Goal: Information Seeking & Learning: Learn about a topic

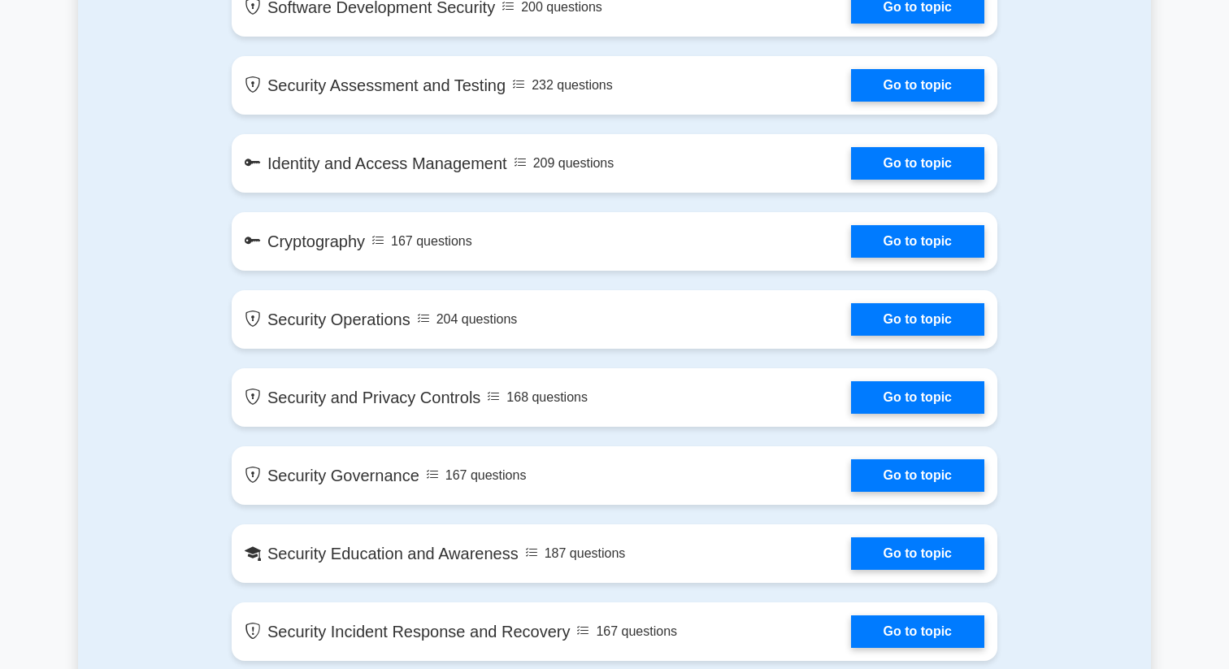
scroll to position [1299, 0]
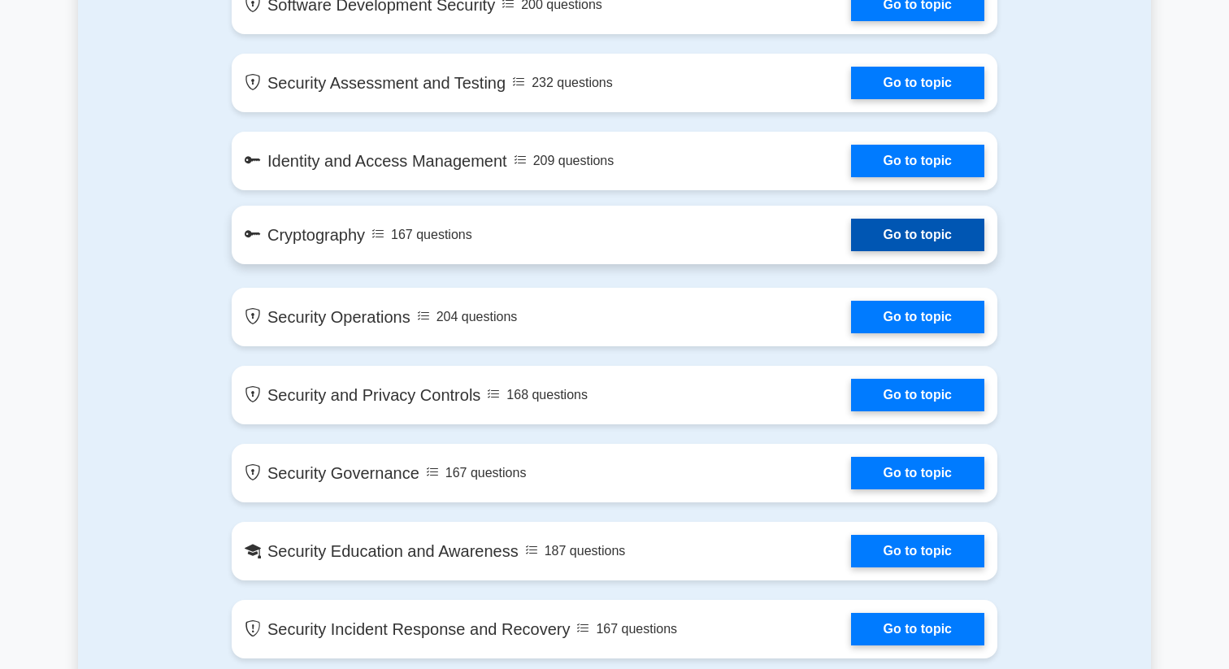
click at [851, 251] on link "Go to topic" at bounding box center [917, 235] width 133 height 33
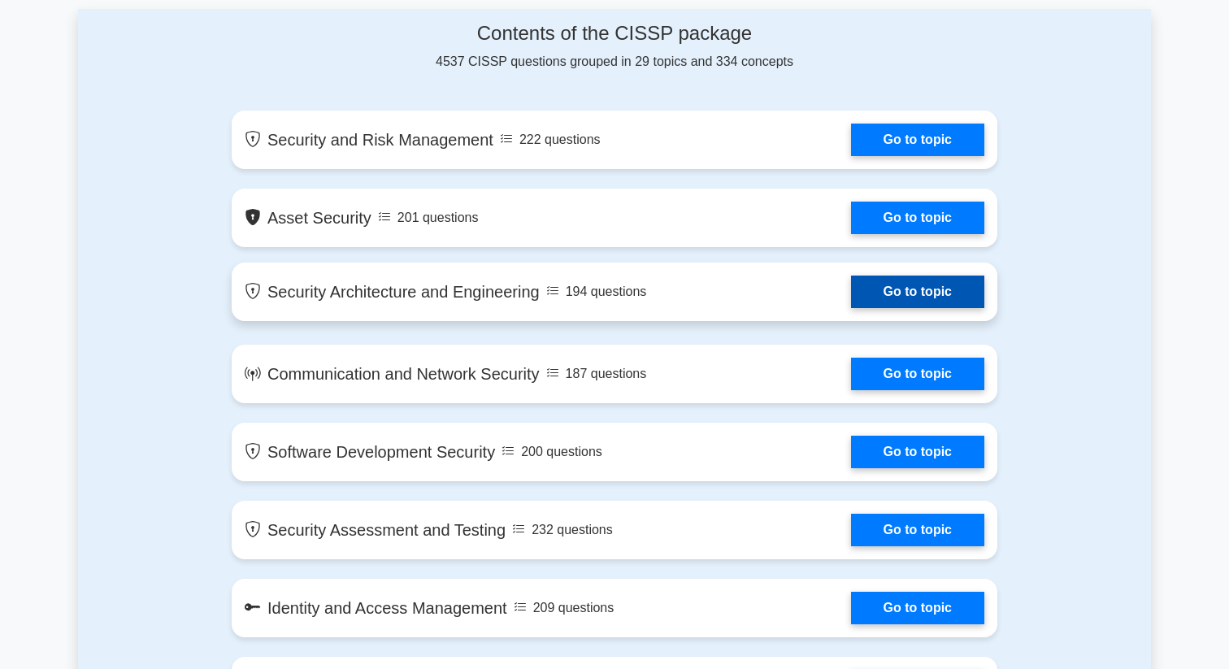
scroll to position [855, 0]
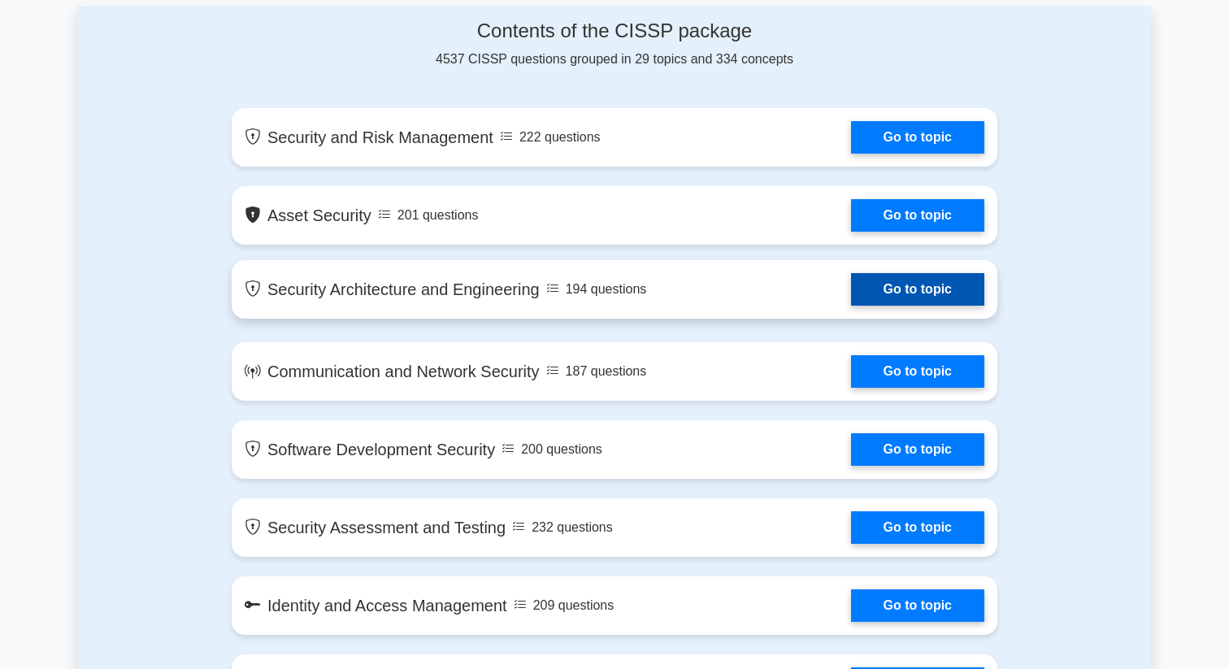
click at [851, 293] on link "Go to topic" at bounding box center [917, 289] width 133 height 33
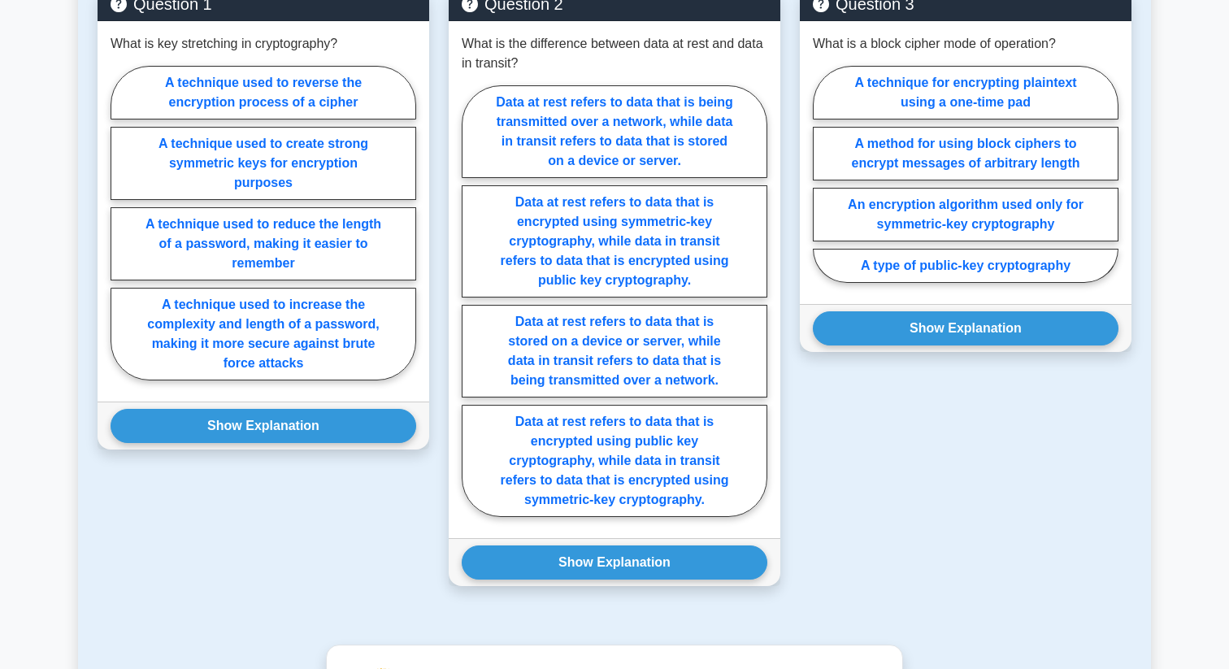
scroll to position [1026, 0]
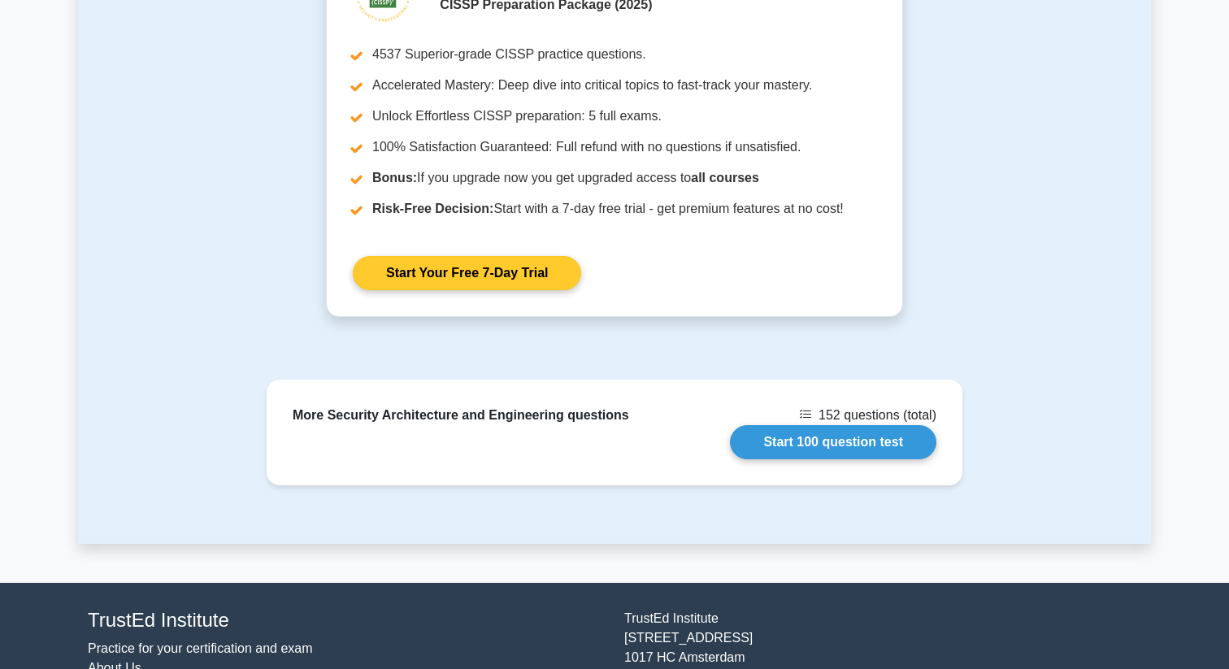
scroll to position [1842, 0]
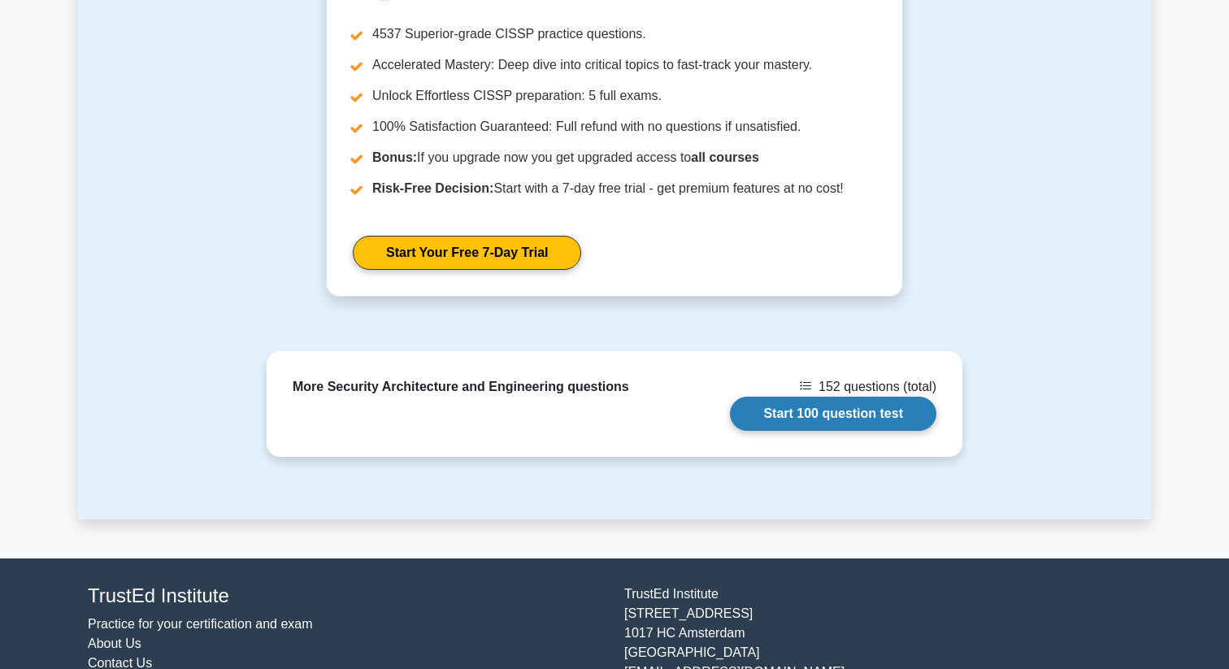
click at [794, 423] on link "Start 100 question test" at bounding box center [833, 414] width 206 height 34
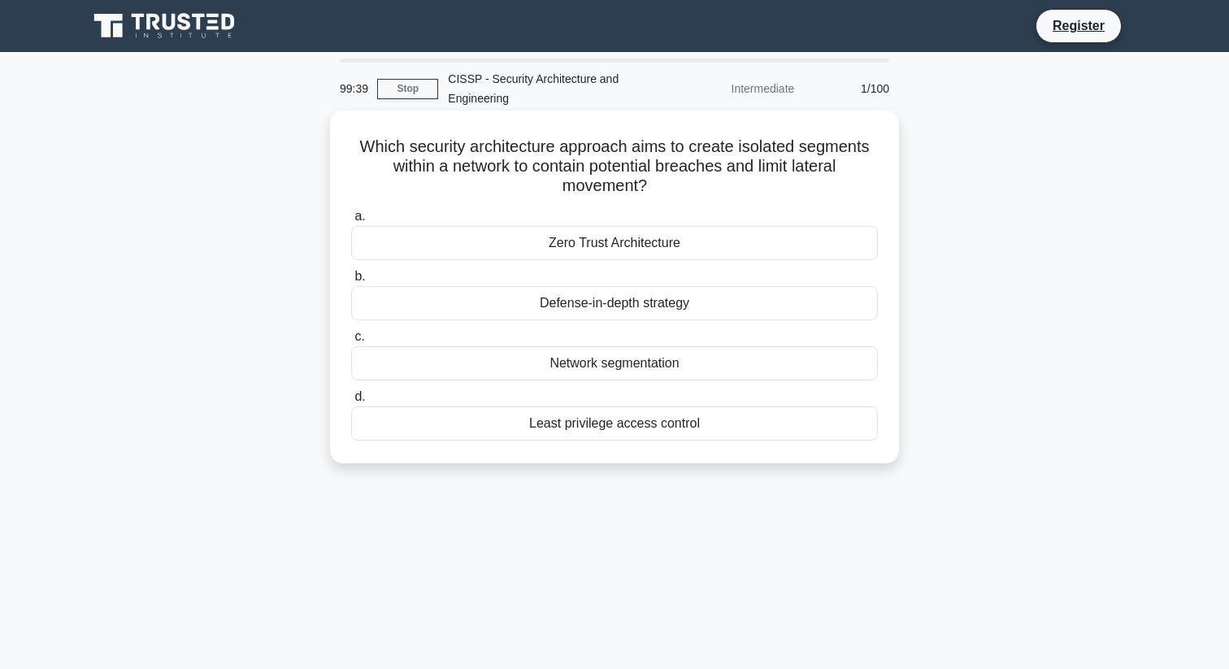
click at [606, 369] on div "Network segmentation" at bounding box center [614, 363] width 527 height 34
click at [351, 342] on input "c. Network segmentation" at bounding box center [351, 337] width 0 height 11
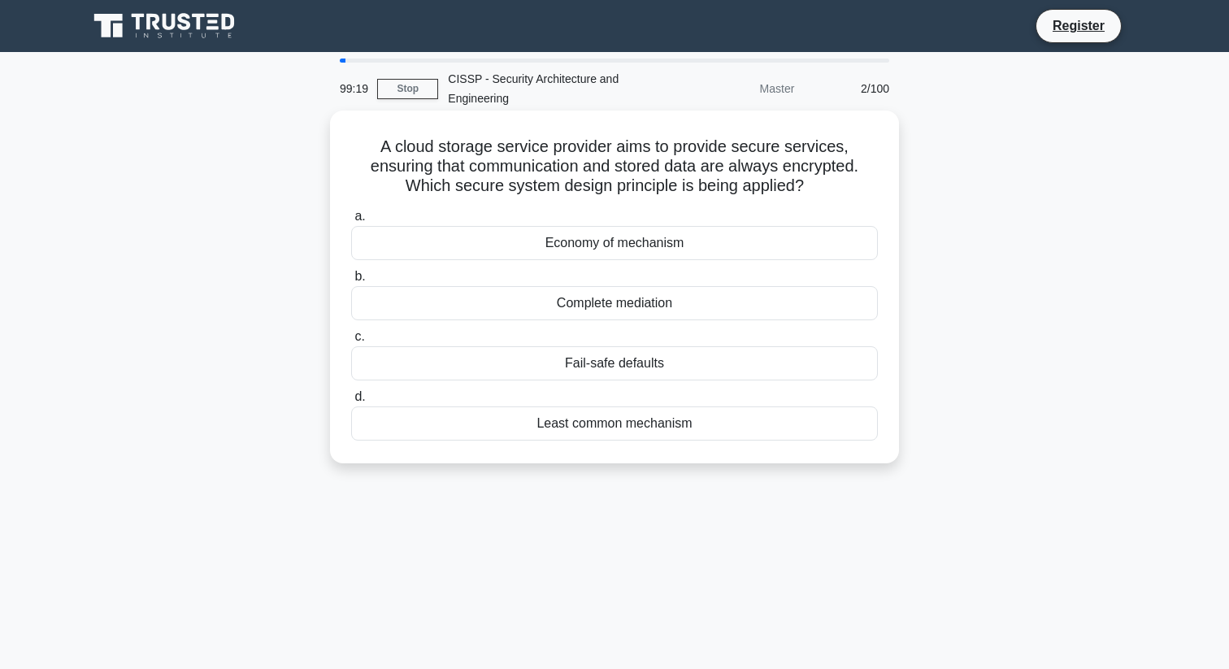
click at [596, 421] on div "Least common mechanism" at bounding box center [614, 423] width 527 height 34
click at [351, 402] on input "d. Least common mechanism" at bounding box center [351, 397] width 0 height 11
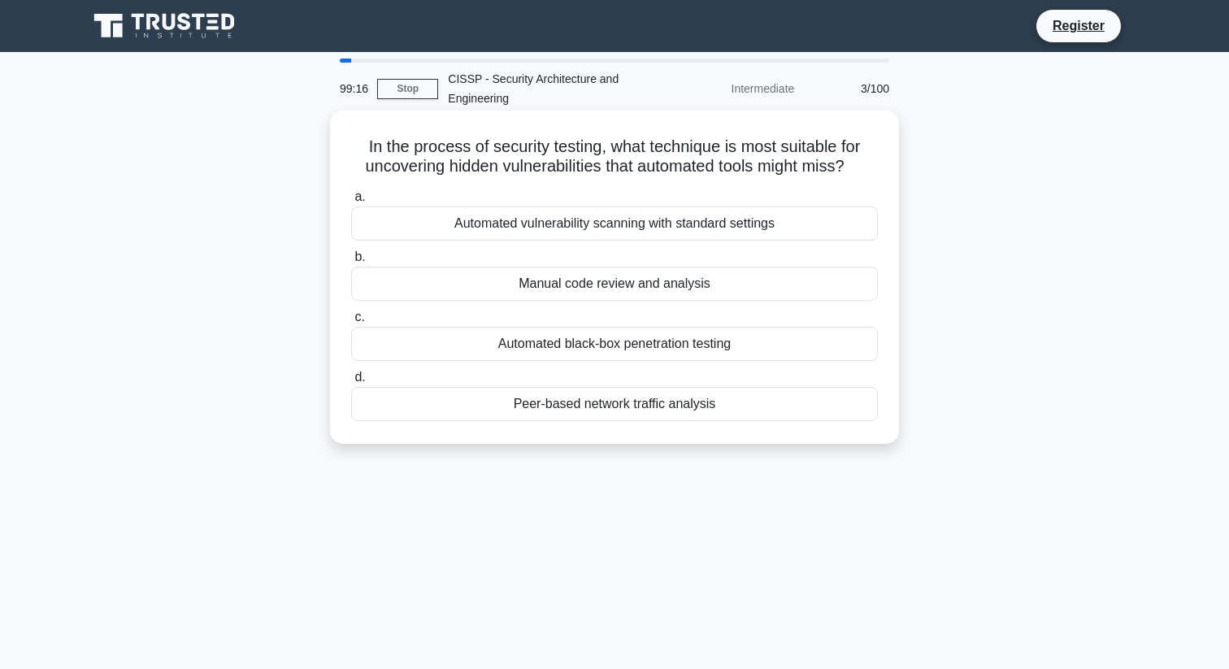
click at [691, 268] on div "Manual code review and analysis" at bounding box center [614, 284] width 527 height 34
click at [351, 262] on input "b. Manual code review and analysis" at bounding box center [351, 257] width 0 height 11
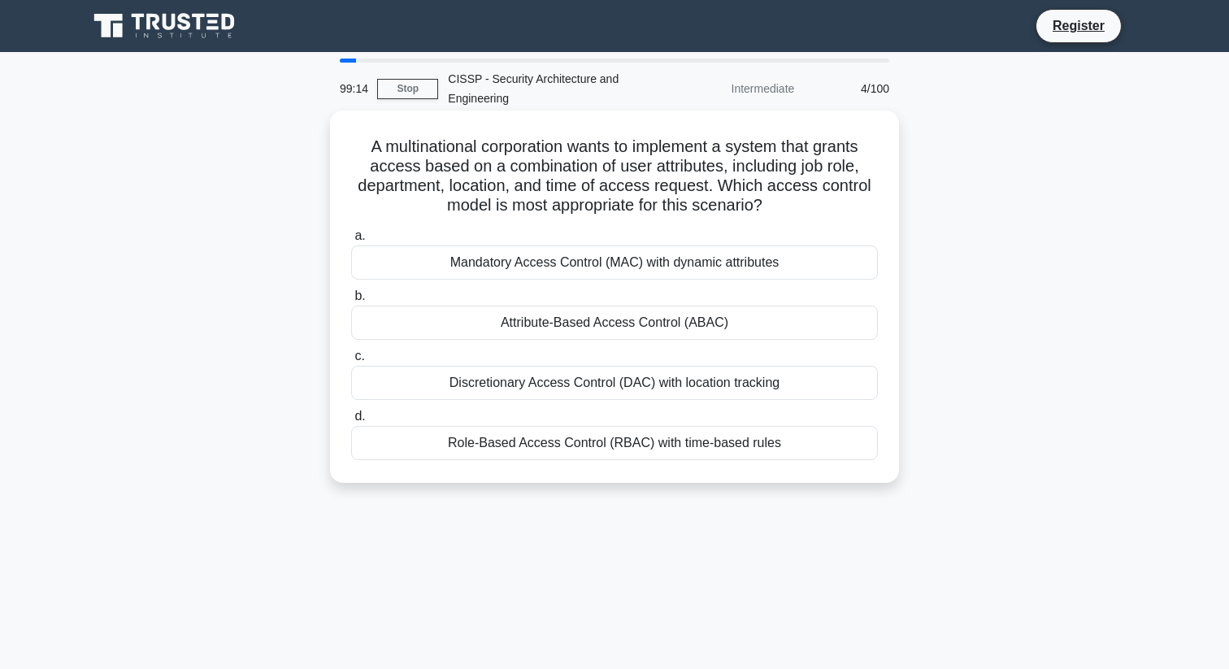
click at [683, 260] on div "Mandatory Access Control (MAC) with dynamic attributes" at bounding box center [614, 262] width 527 height 34
click at [351, 241] on input "a. Mandatory Access Control (MAC) with dynamic attributes" at bounding box center [351, 236] width 0 height 11
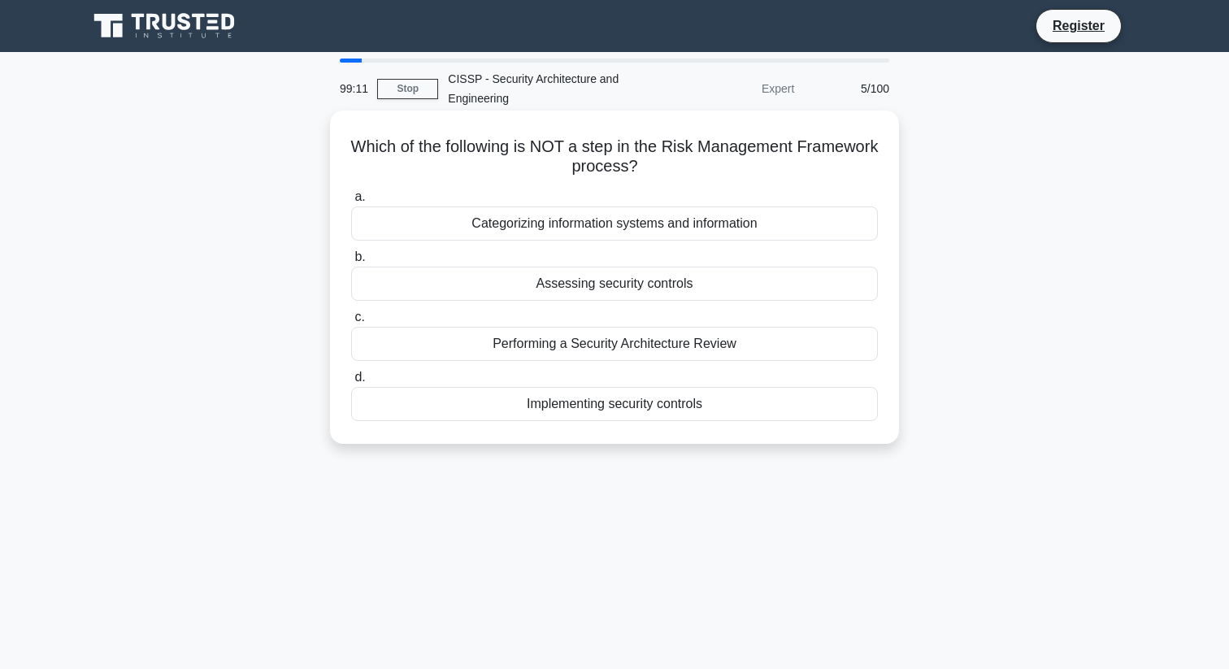
click at [673, 343] on div "Performing a Security Architecture Review" at bounding box center [614, 344] width 527 height 34
click at [351, 323] on input "c. Performing a Security Architecture Review" at bounding box center [351, 317] width 0 height 11
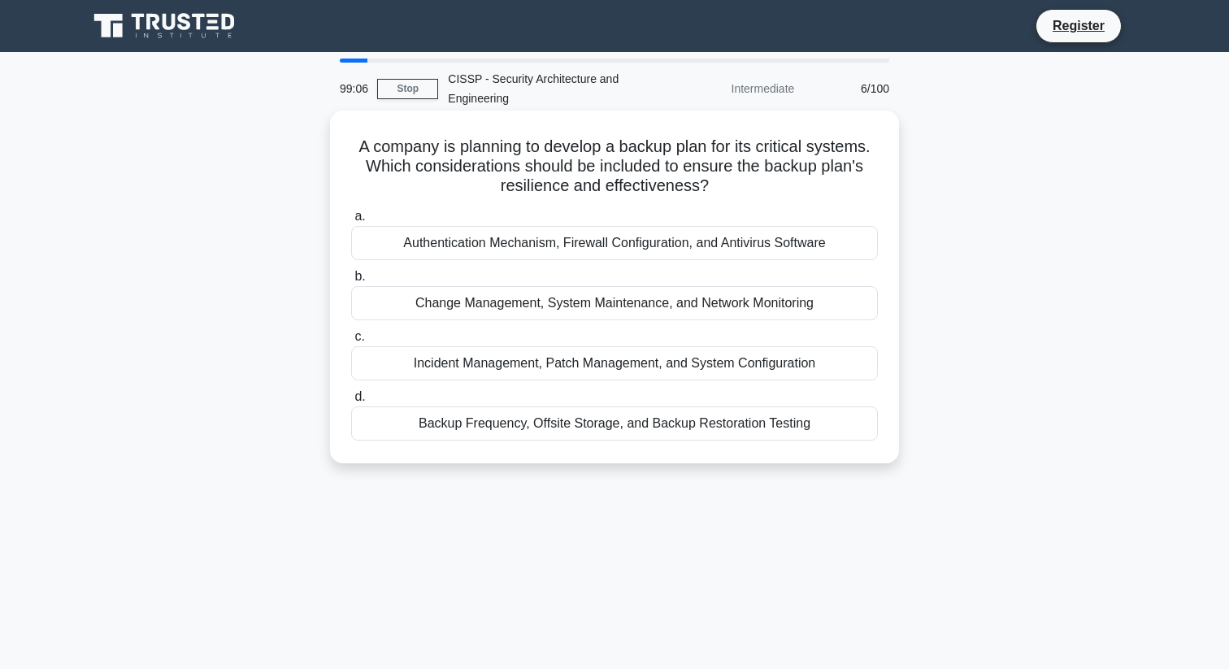
click at [691, 353] on div "Incident Management, Patch Management, and System Configuration" at bounding box center [614, 363] width 527 height 34
click at [351, 342] on input "c. Incident Management, Patch Management, and System Configuration" at bounding box center [351, 337] width 0 height 11
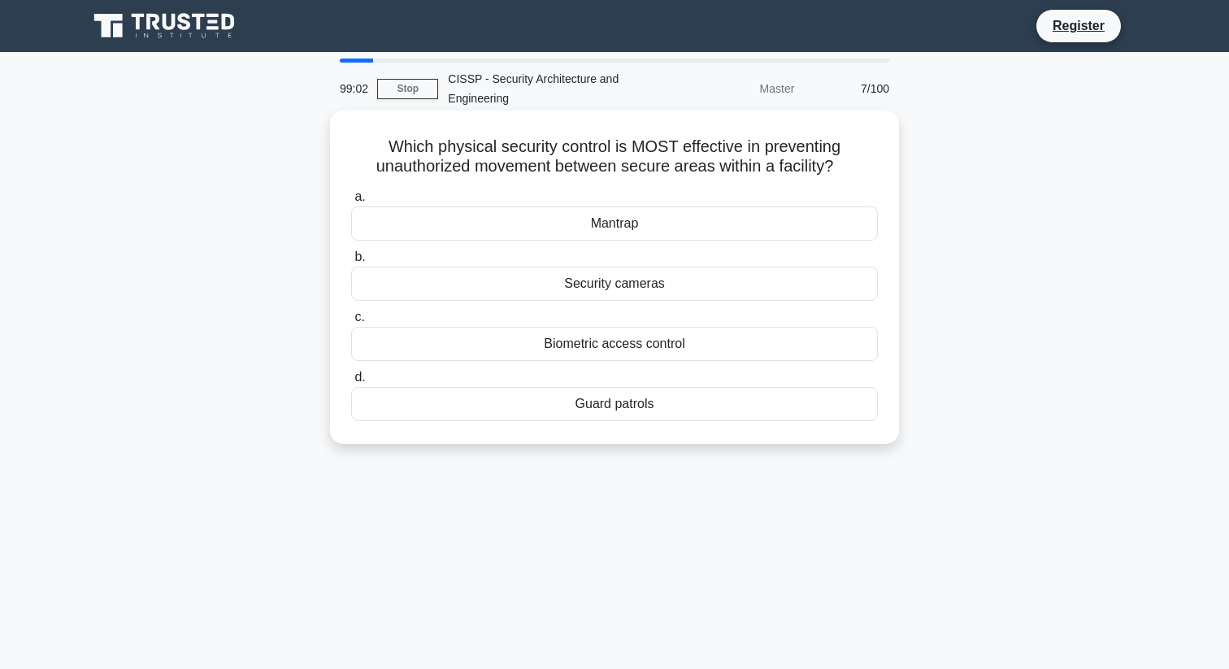
click at [691, 348] on div "Biometric access control" at bounding box center [614, 344] width 527 height 34
click at [351, 323] on input "c. Biometric access control" at bounding box center [351, 317] width 0 height 11
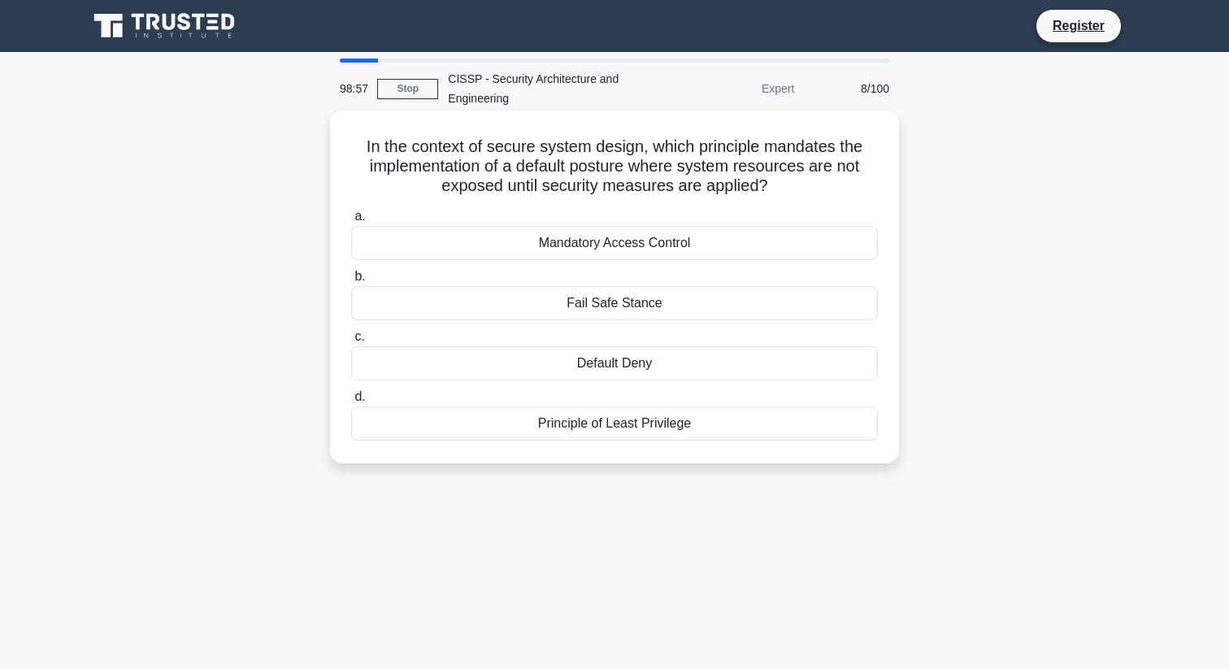
click at [646, 243] on div "Mandatory Access Control" at bounding box center [614, 243] width 527 height 34
click at [351, 222] on input "a. Mandatory Access Control" at bounding box center [351, 216] width 0 height 11
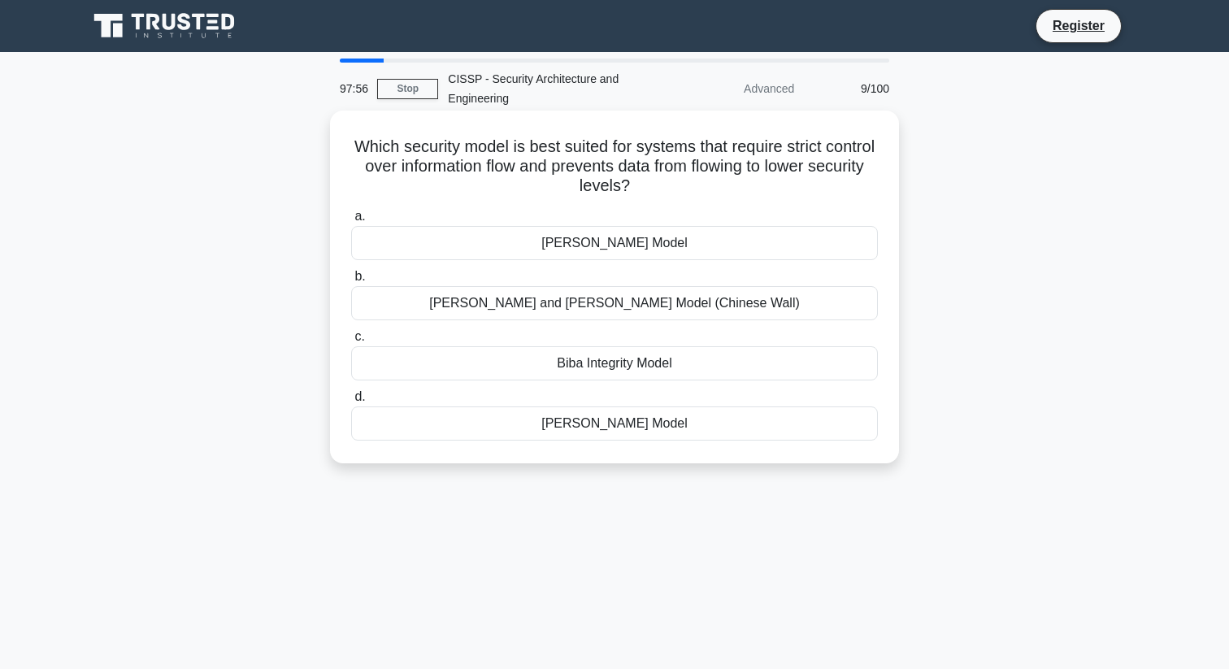
click at [634, 246] on div "Bell-LaPadula Model" at bounding box center [614, 243] width 527 height 34
click at [351, 222] on input "a. Bell-LaPadula Model" at bounding box center [351, 216] width 0 height 11
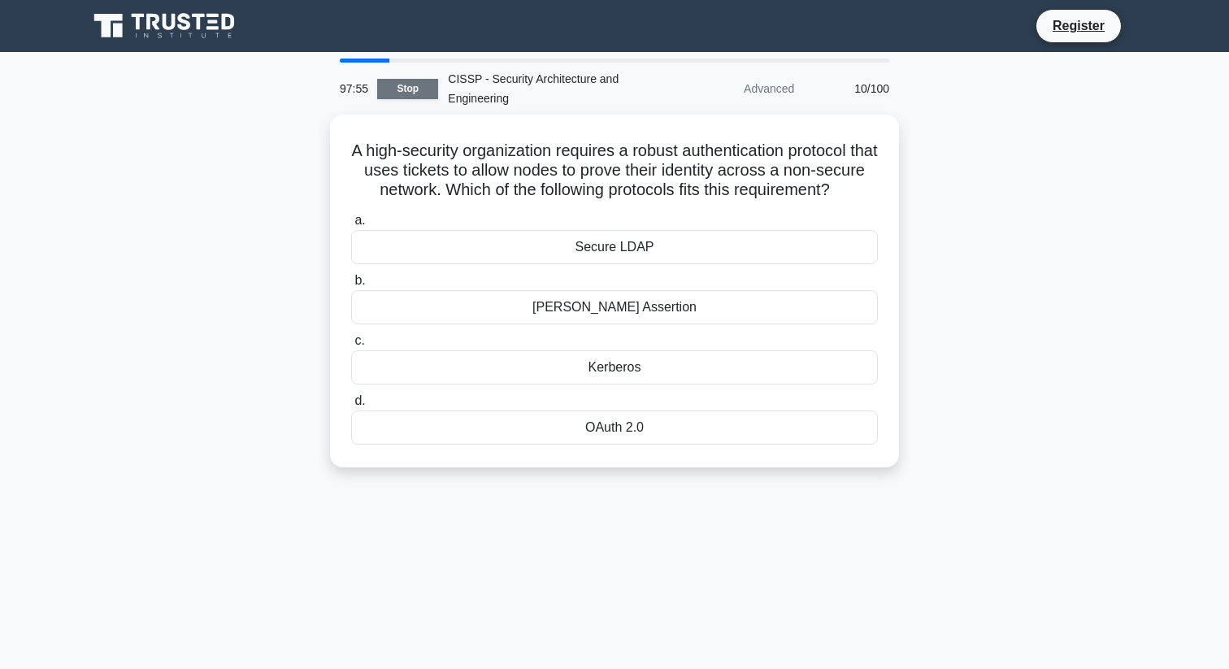
click at [426, 95] on link "Stop" at bounding box center [407, 89] width 61 height 20
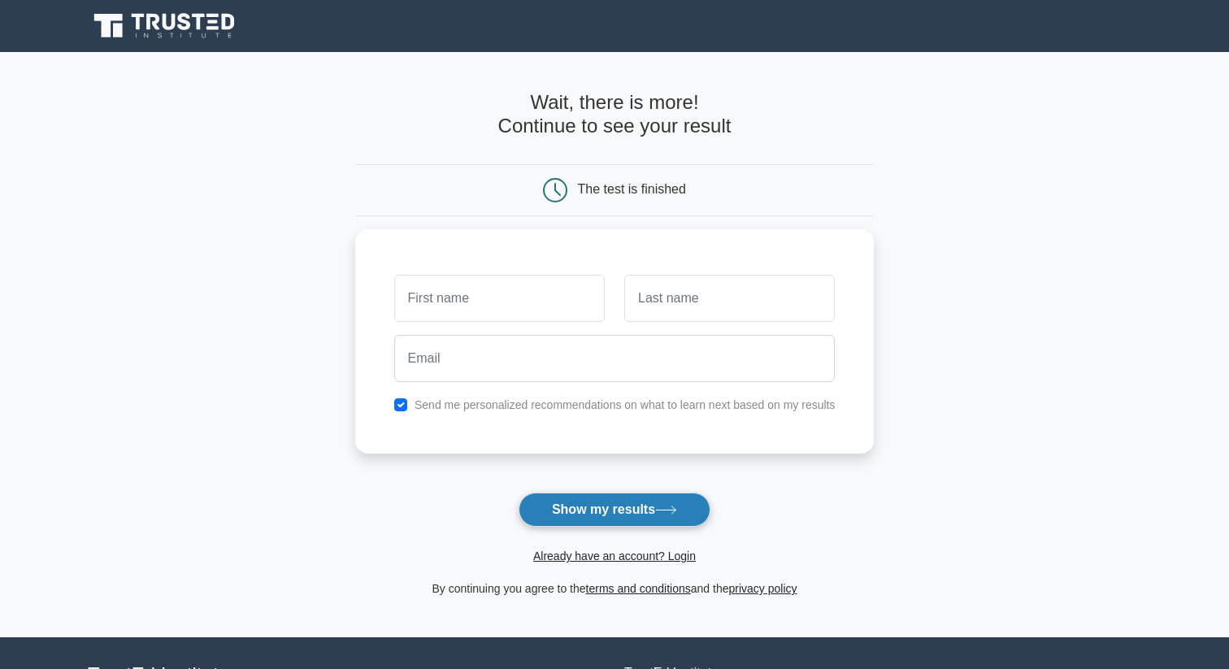
click at [597, 513] on button "Show my results" at bounding box center [614, 509] width 192 height 34
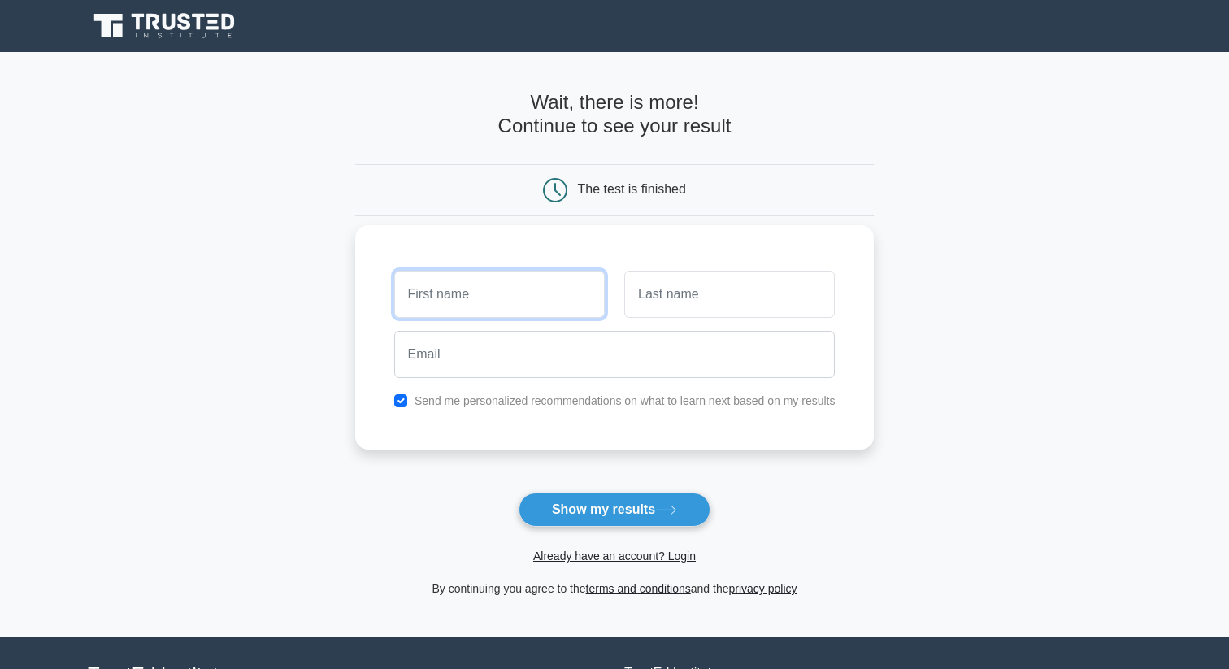
click at [579, 300] on input "text" at bounding box center [499, 294] width 210 height 47
type input "[PERSON_NAME]"
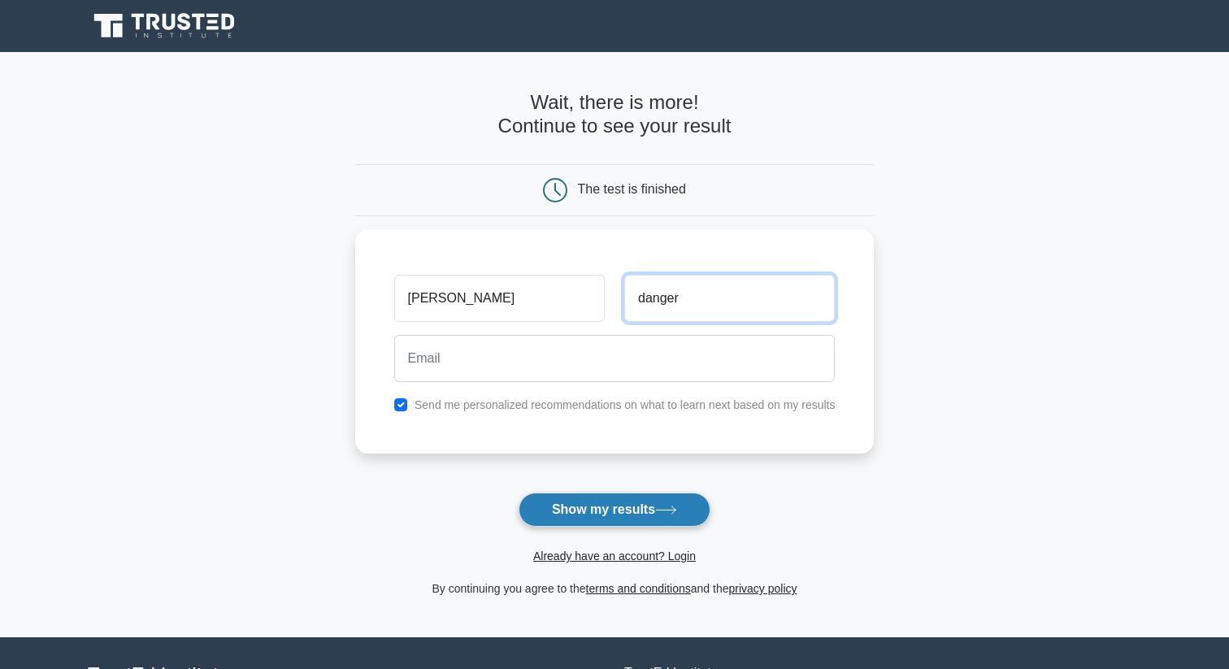
type input "danger"
click at [563, 510] on button "Show my results" at bounding box center [614, 509] width 192 height 34
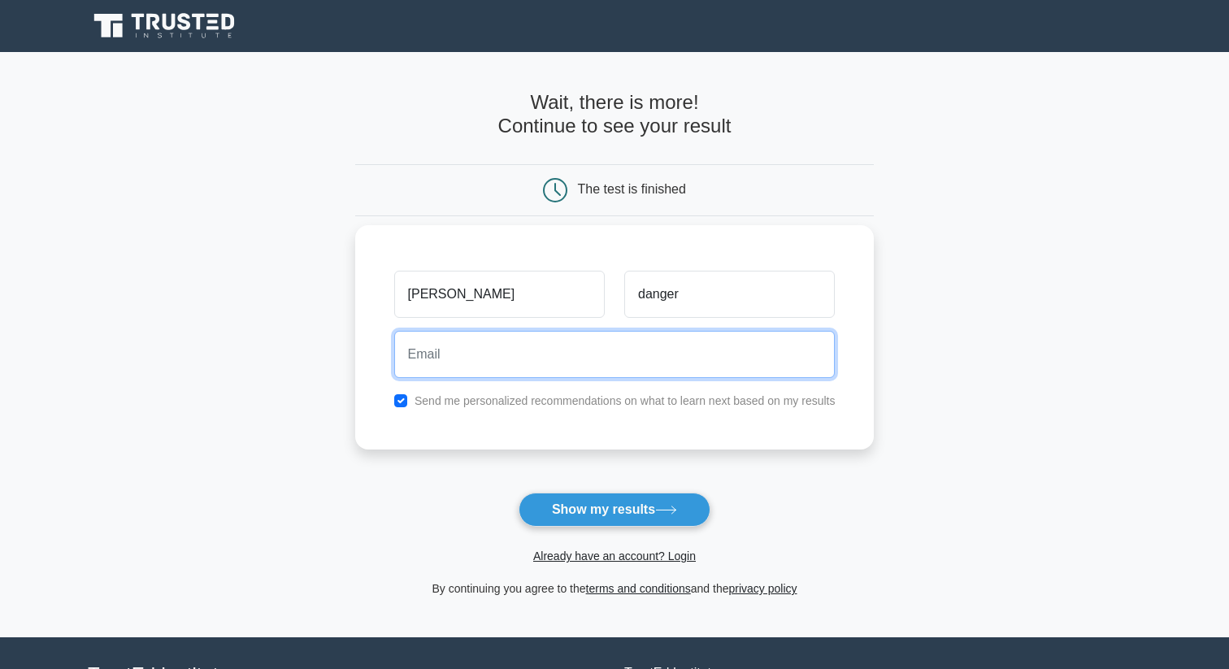
click at [549, 343] on input "email" at bounding box center [614, 354] width 441 height 47
type input "[EMAIL_ADDRESS][DOMAIN_NAME]"
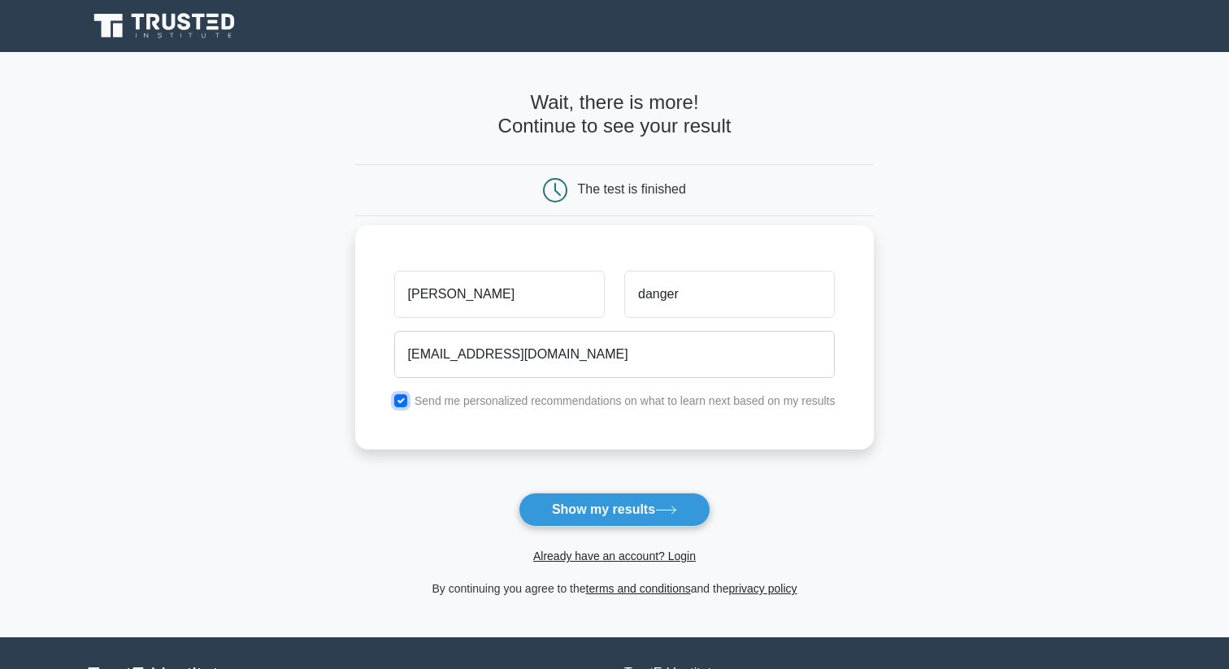
click at [405, 400] on input "checkbox" at bounding box center [400, 400] width 13 height 13
checkbox input "false"
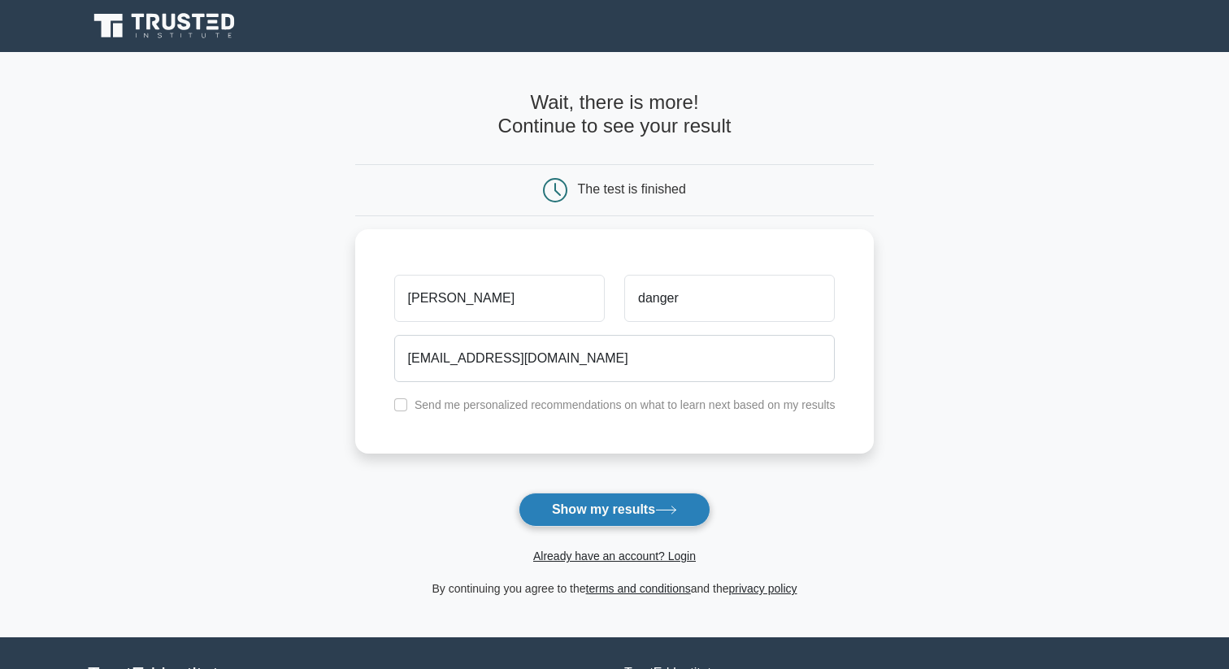
click at [587, 501] on button "Show my results" at bounding box center [614, 509] width 192 height 34
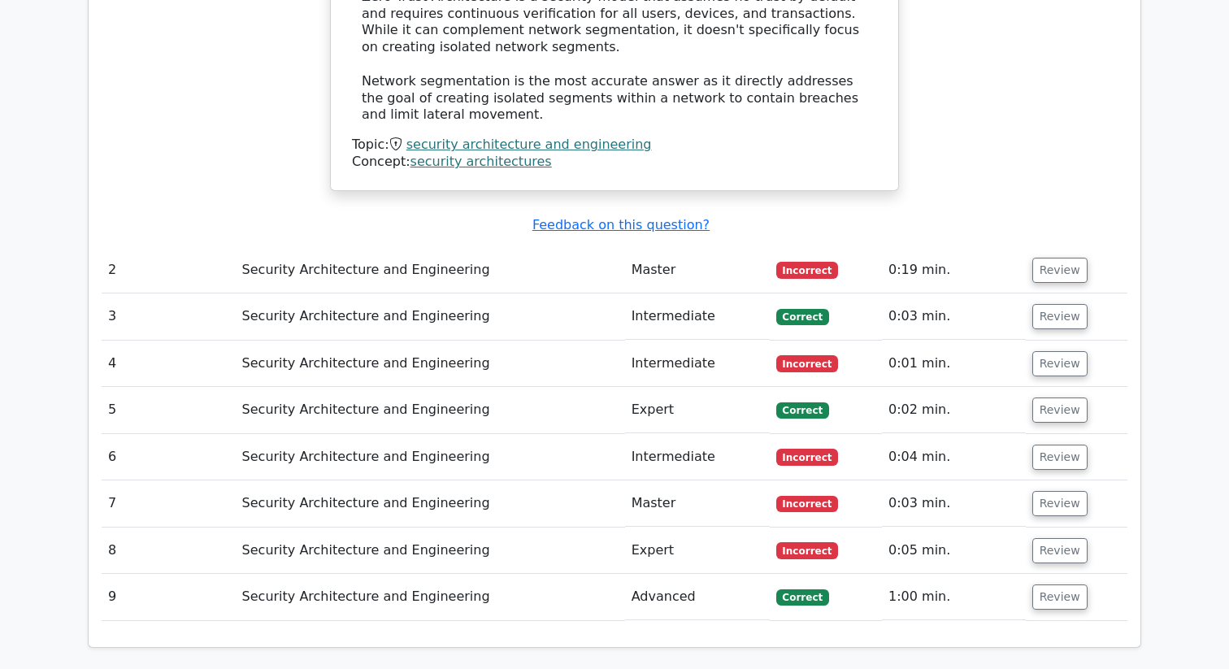
scroll to position [2104, 0]
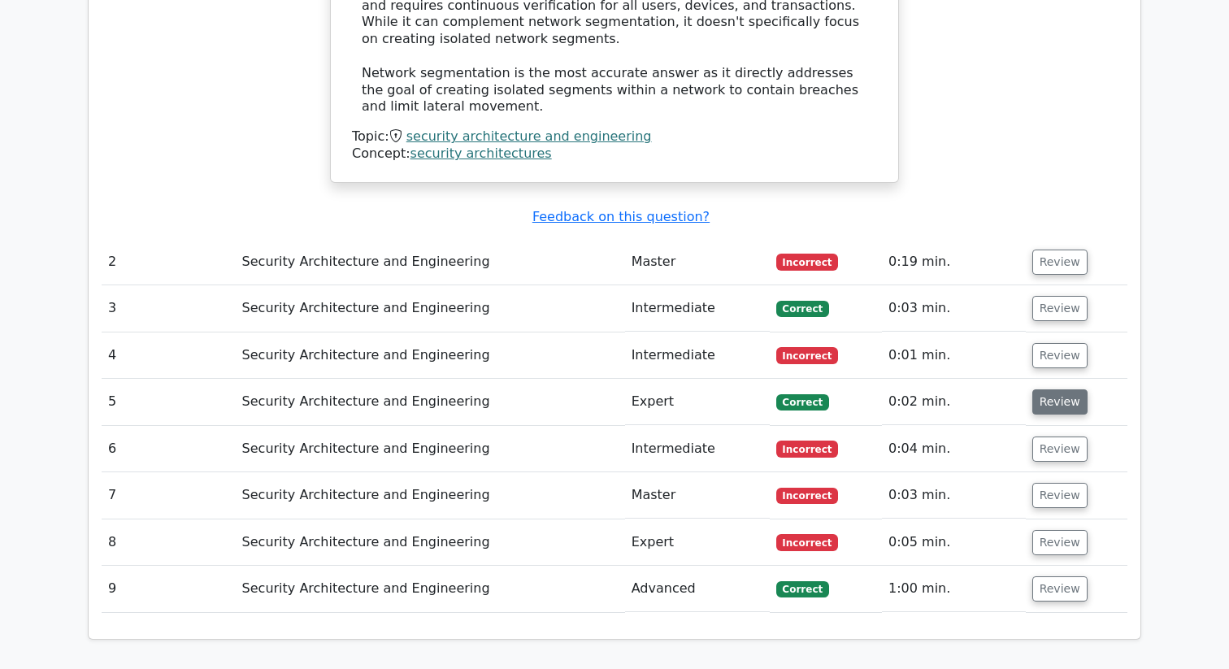
click at [1062, 389] on button "Review" at bounding box center [1059, 401] width 55 height 25
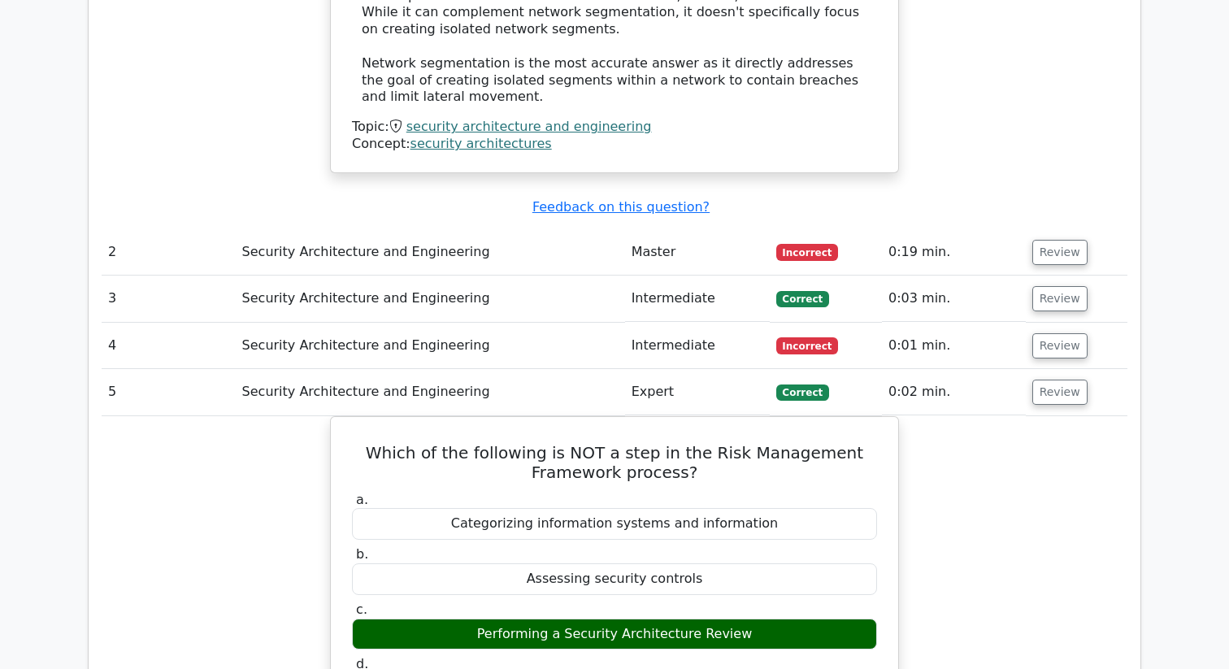
scroll to position [2110, 0]
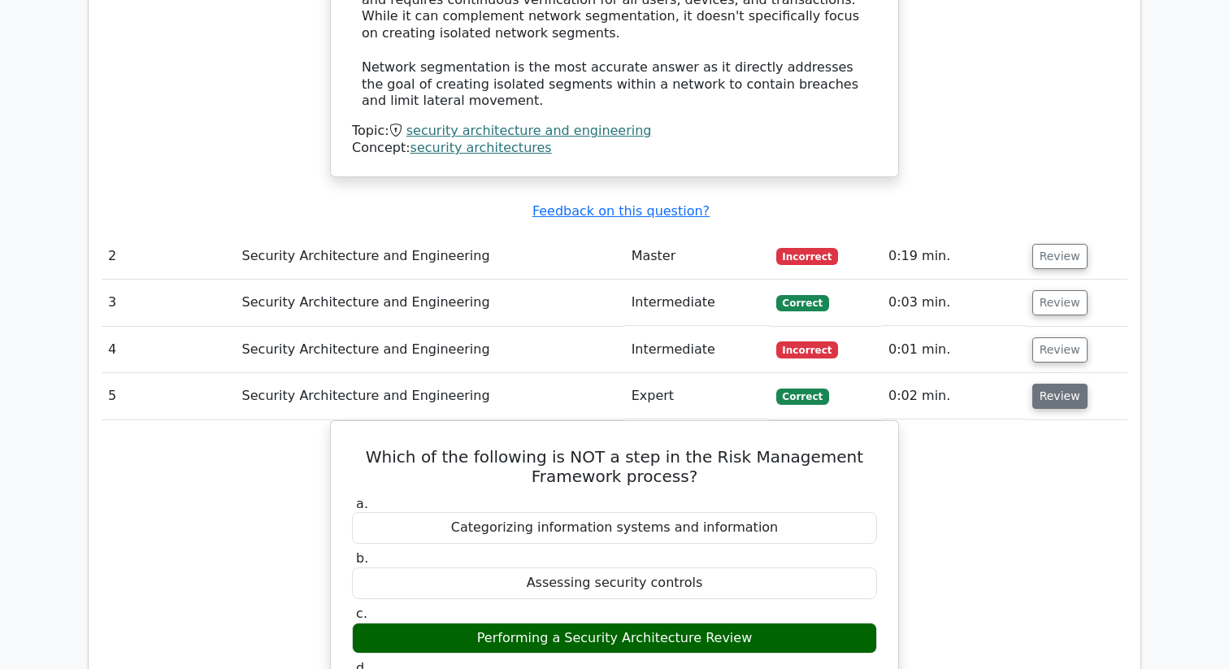
click at [1045, 384] on button "Review" at bounding box center [1059, 396] width 55 height 25
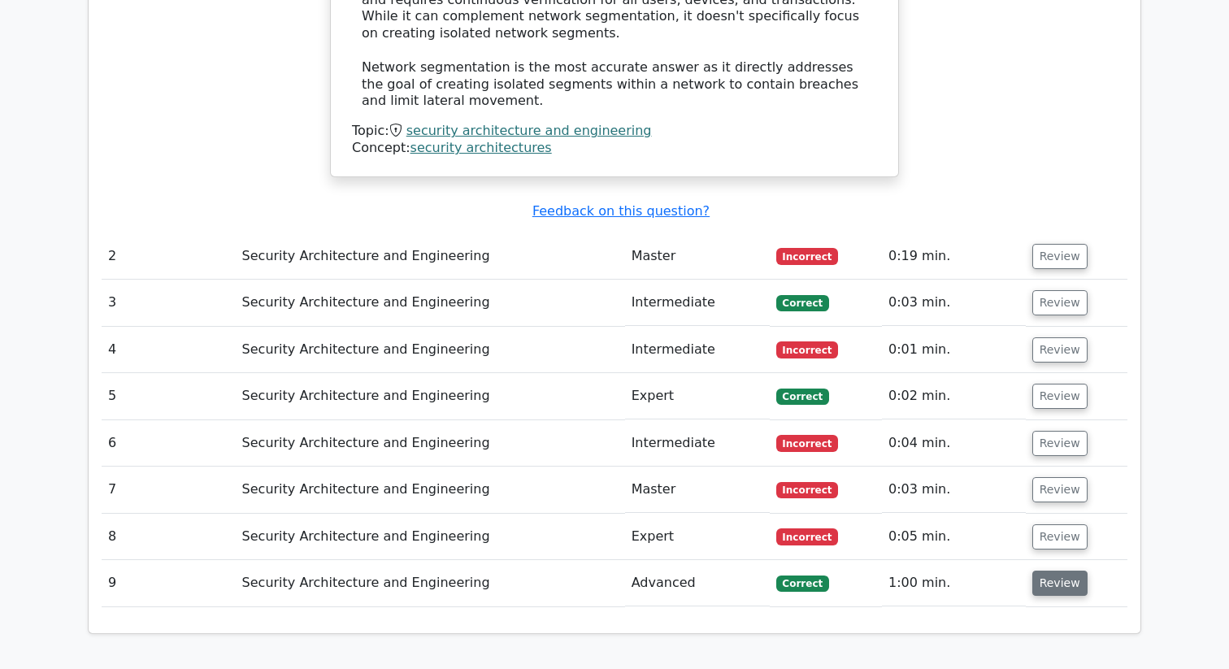
click at [1046, 570] on button "Review" at bounding box center [1059, 582] width 55 height 25
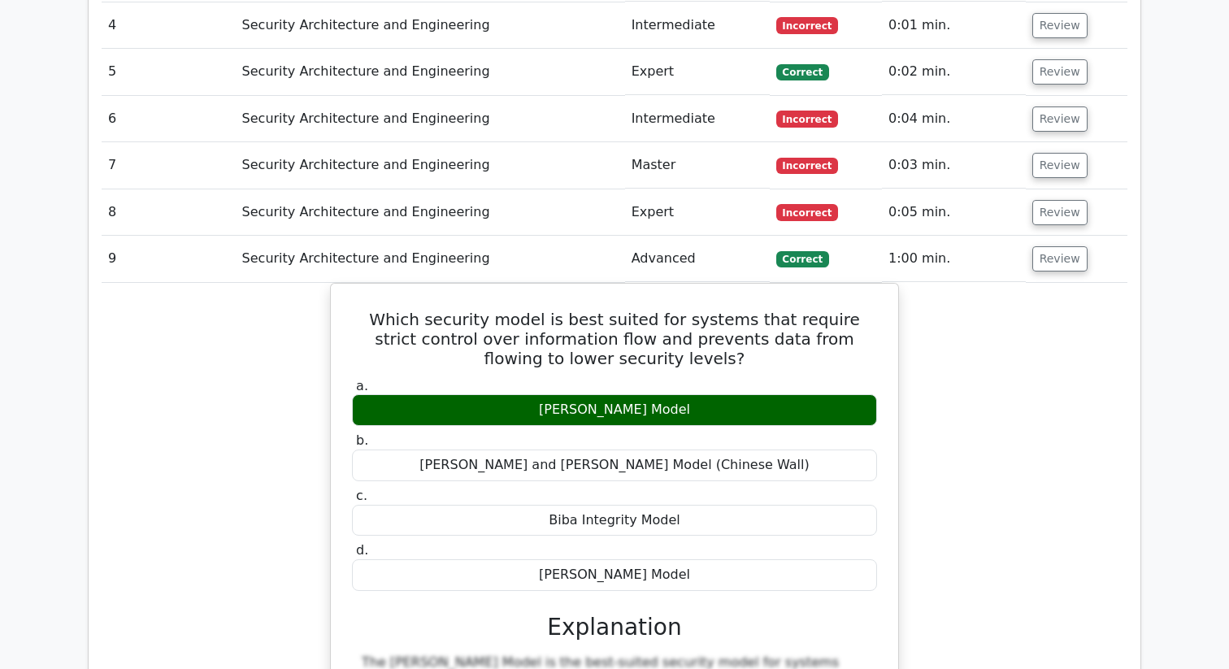
scroll to position [2414, 0]
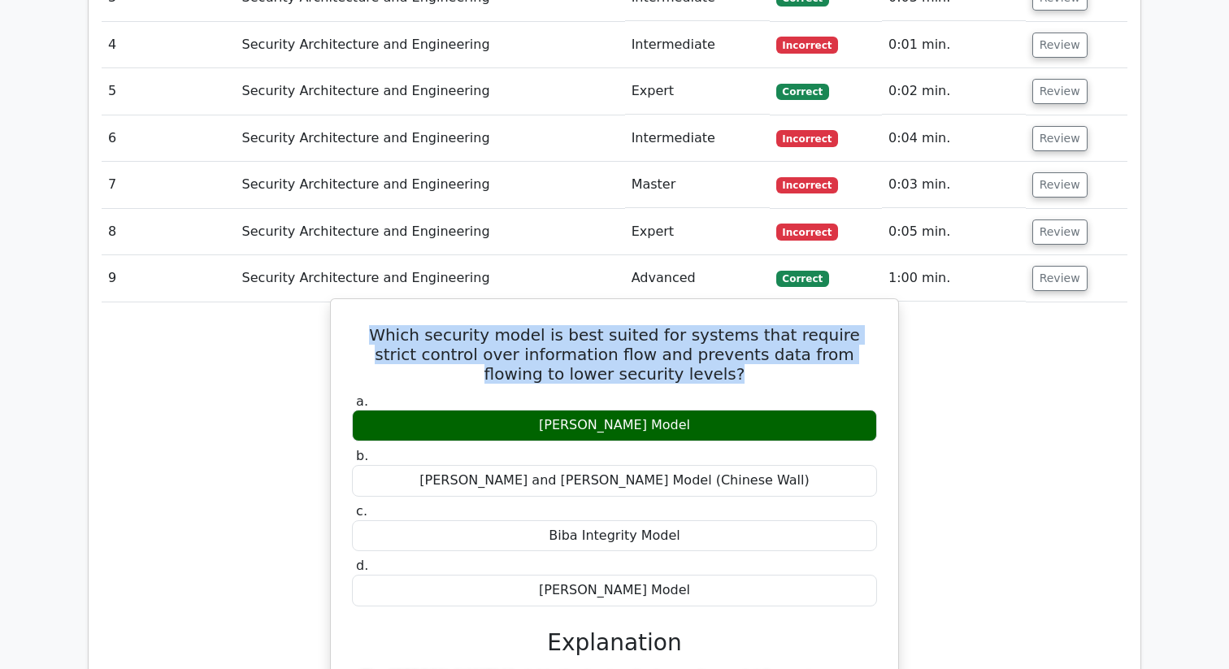
drag, startPoint x: 681, startPoint y: 322, endPoint x: 365, endPoint y: 285, distance: 318.2
click at [365, 325] on h5 "Which security model is best suited for systems that require strict control ove…" at bounding box center [614, 354] width 528 height 59
copy h5 "Which security model is best suited for systems that require strict control ove…"
drag, startPoint x: 698, startPoint y: 368, endPoint x: 707, endPoint y: 354, distance: 16.5
click at [707, 410] on div "Bell-LaPadula Model" at bounding box center [614, 426] width 525 height 32
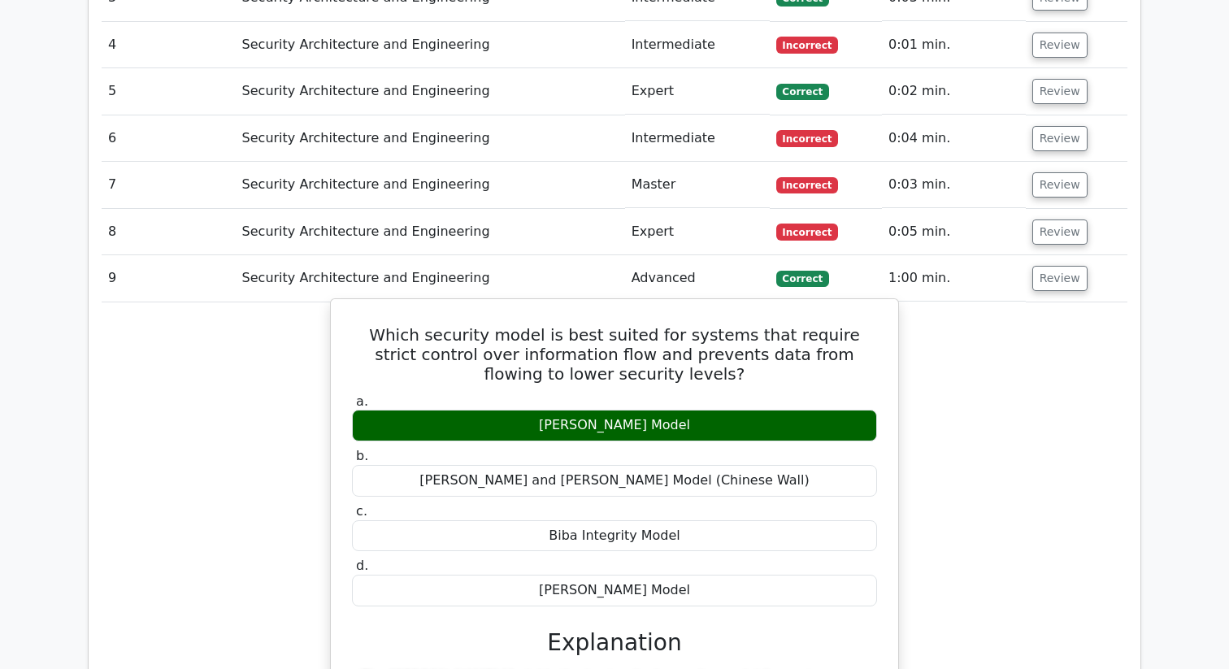
click at [708, 393] on label "a. Bell-LaPadula Model" at bounding box center [614, 417] width 525 height 49
drag, startPoint x: 700, startPoint y: 366, endPoint x: 532, endPoint y: 371, distance: 168.3
click at [532, 410] on div "Bell-LaPadula Model" at bounding box center [614, 426] width 525 height 32
copy div "Bell-LaPadula Model"
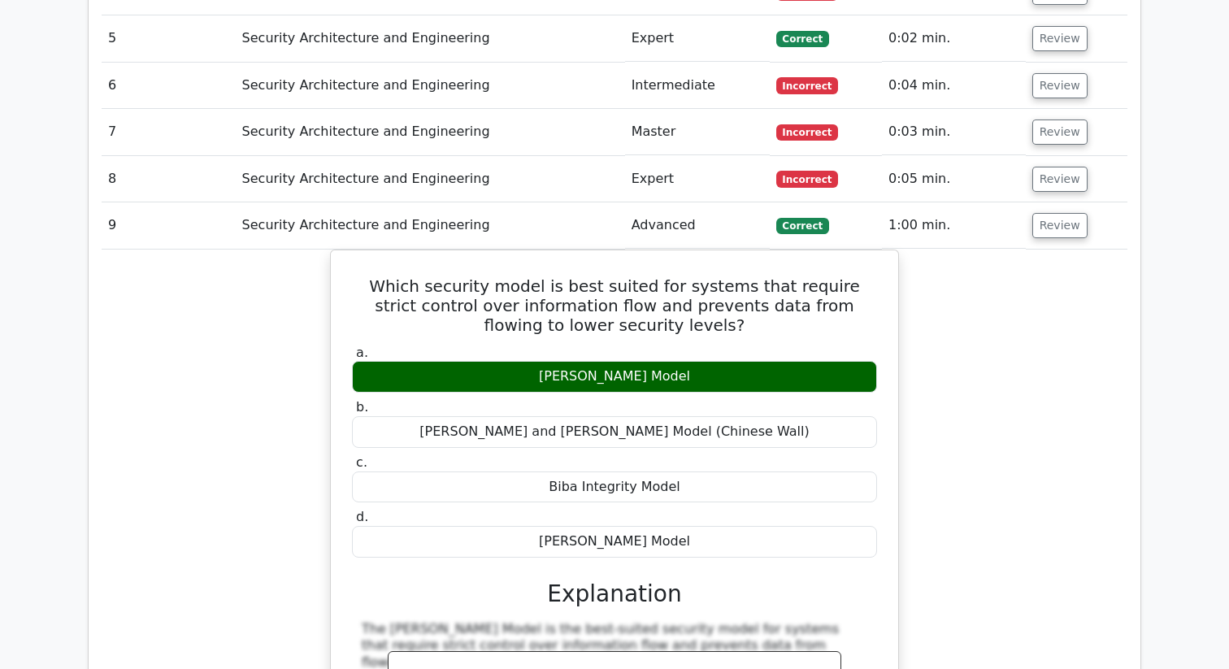
scroll to position [2457, 0]
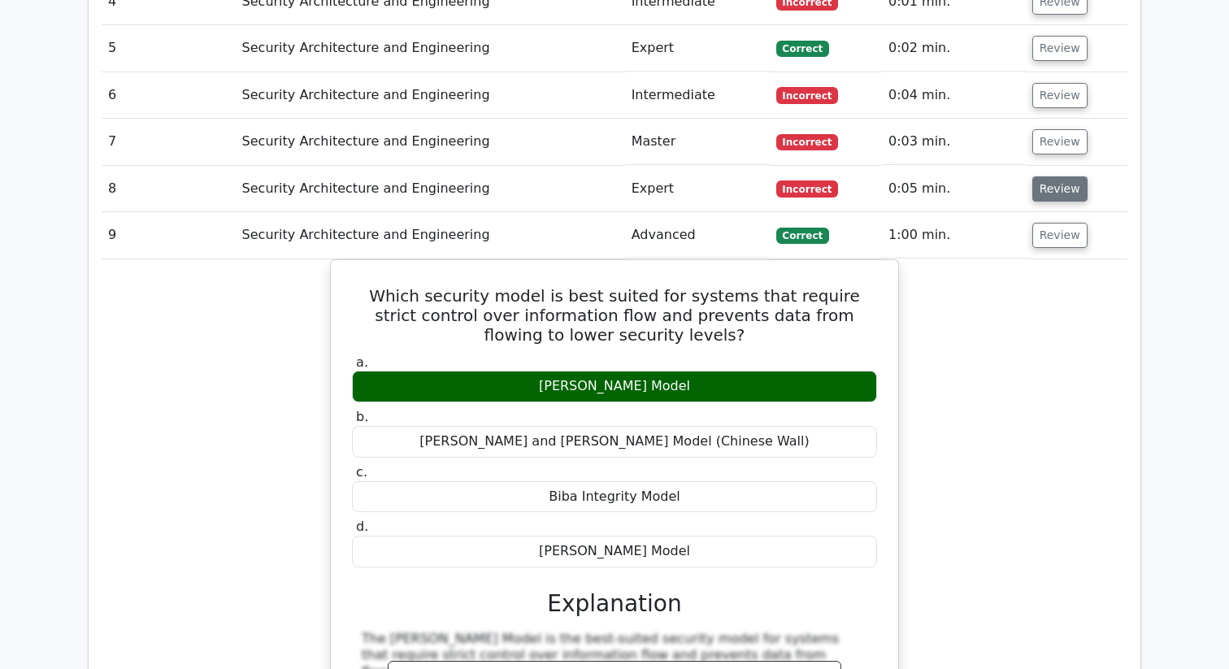
click at [1038, 176] on button "Review" at bounding box center [1059, 188] width 55 height 25
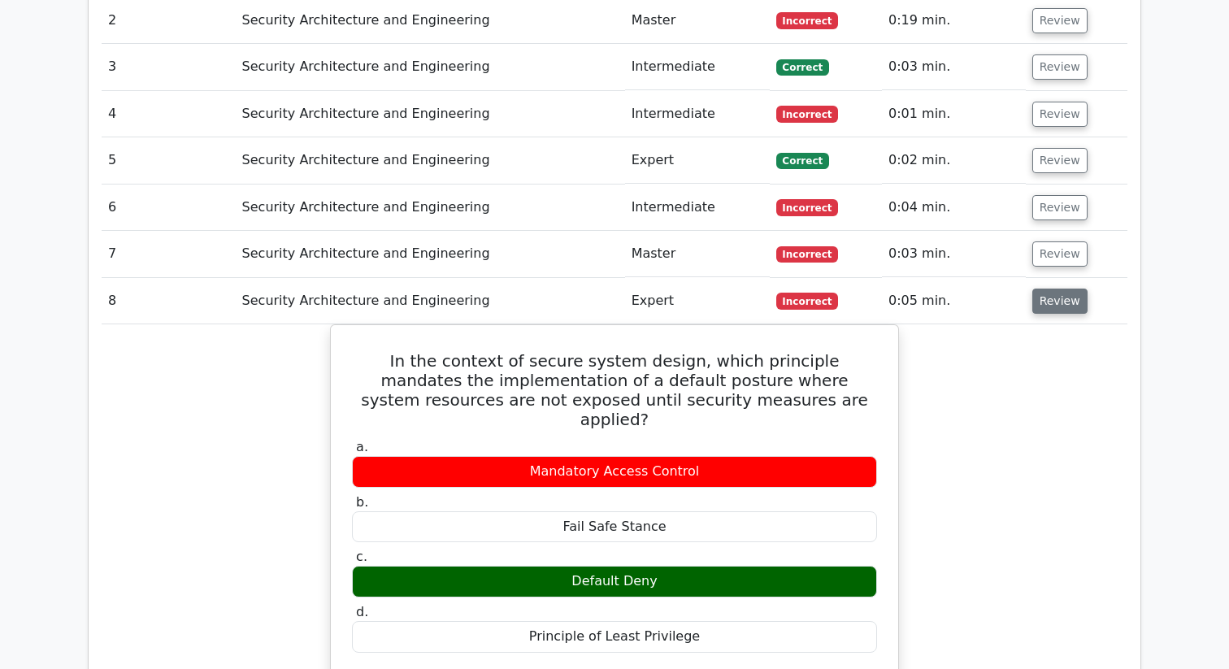
scroll to position [2333, 0]
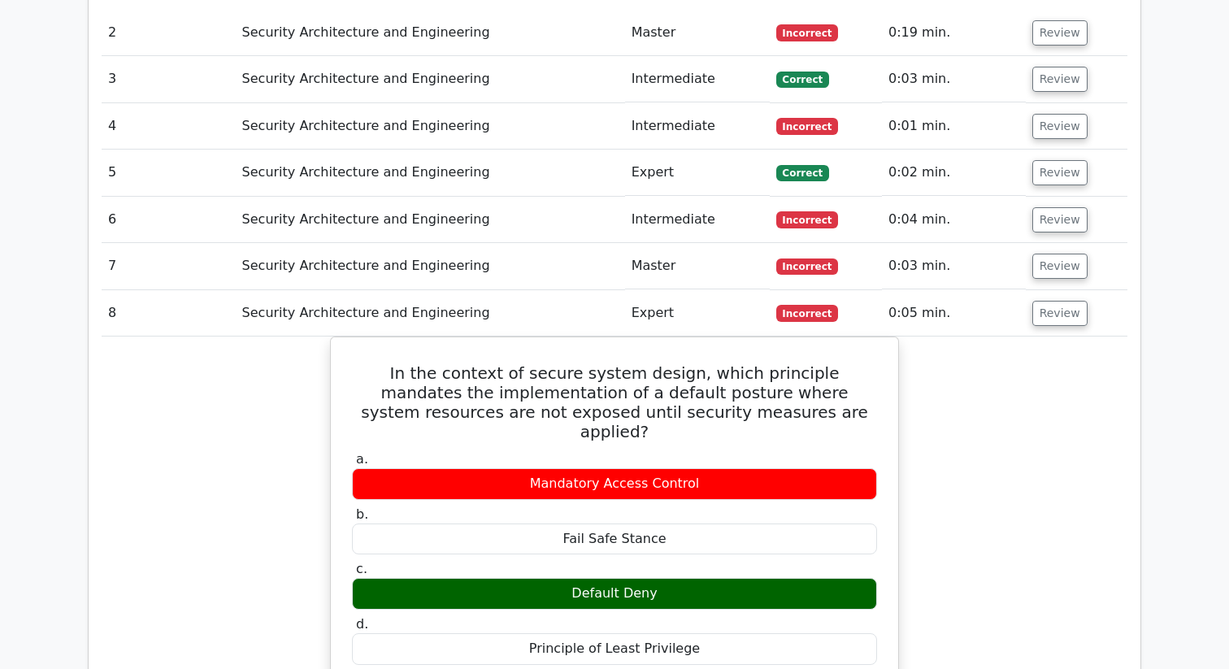
click at [1055, 150] on td "Review" at bounding box center [1077, 173] width 102 height 46
click at [1055, 160] on button "Review" at bounding box center [1059, 172] width 55 height 25
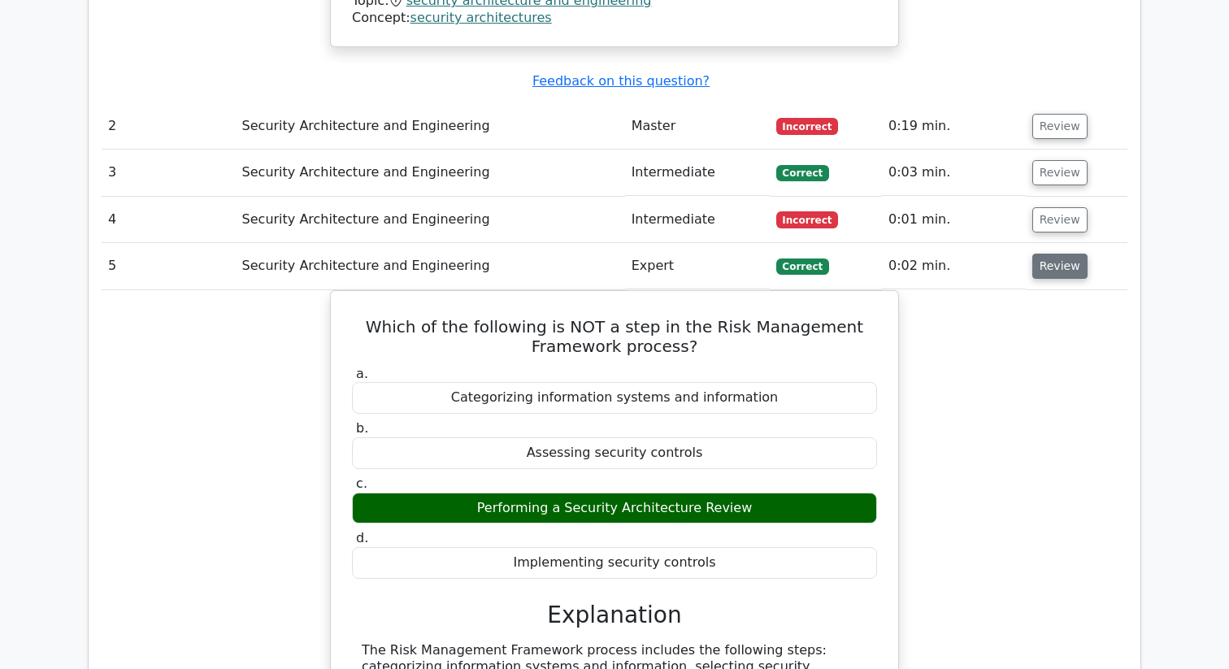
scroll to position [2226, 0]
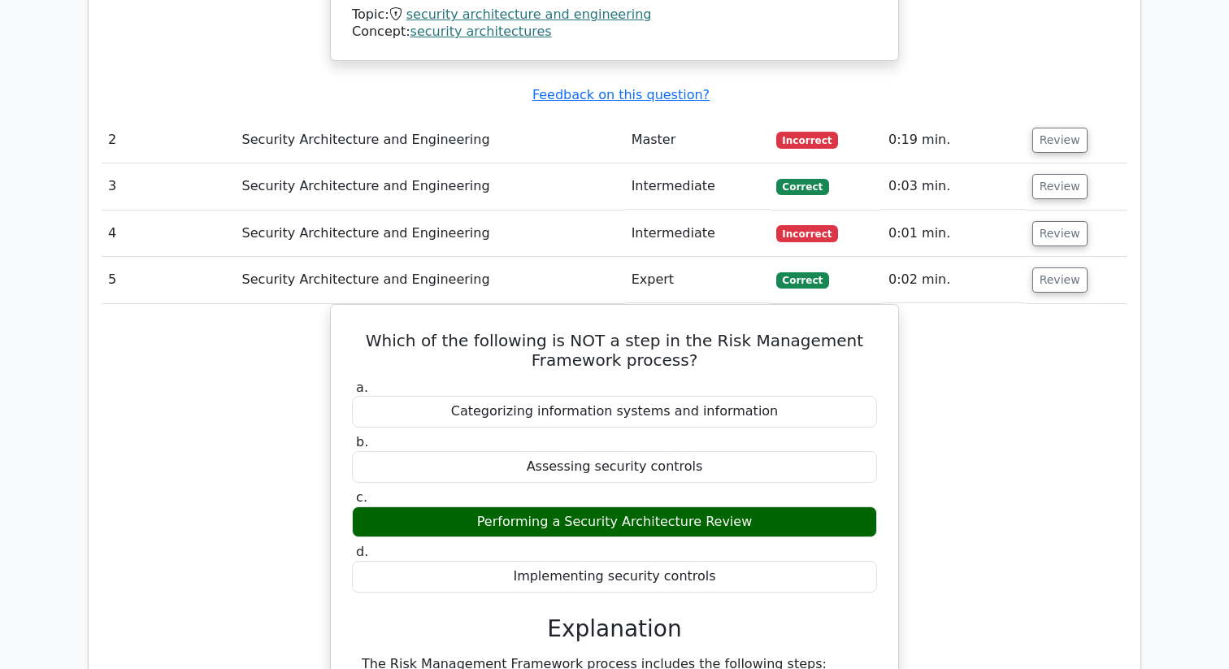
click at [1051, 117] on td "Review" at bounding box center [1077, 140] width 102 height 46
click at [1051, 128] on button "Review" at bounding box center [1059, 140] width 55 height 25
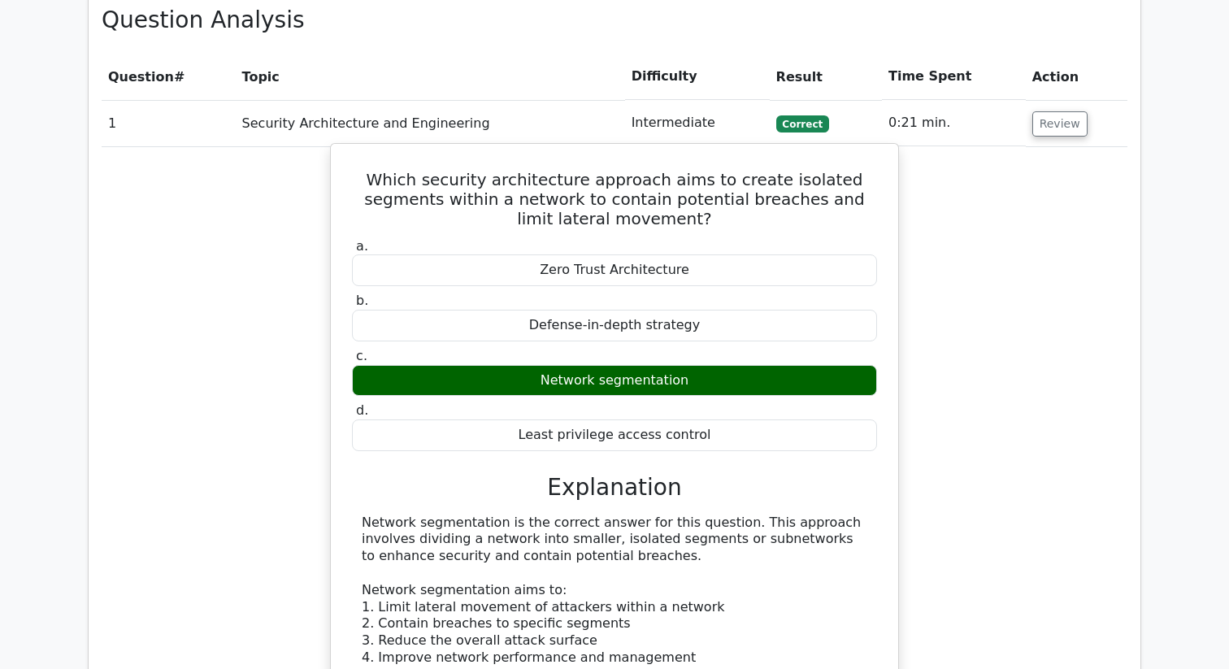
scroll to position [1180, 0]
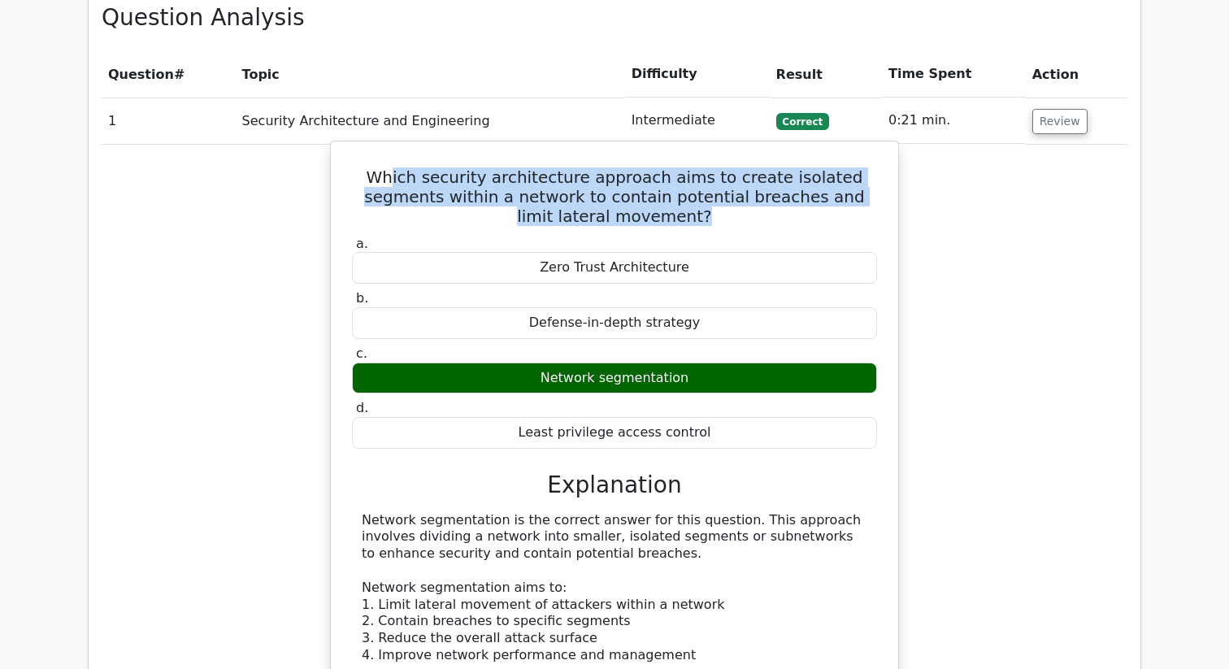
drag, startPoint x: 684, startPoint y: 175, endPoint x: 382, endPoint y: 129, distance: 305.7
click at [382, 167] on h5 "Which security architecture approach aims to create isolated segments within a …" at bounding box center [614, 196] width 528 height 59
click at [343, 148] on div "Which security architecture approach aims to create isolated segments within a …" at bounding box center [614, 622] width 554 height 948
copy h5 "Which security architecture approach aims to create isolated segments within a …"
drag, startPoint x: 689, startPoint y: 340, endPoint x: 548, endPoint y: 336, distance: 141.5
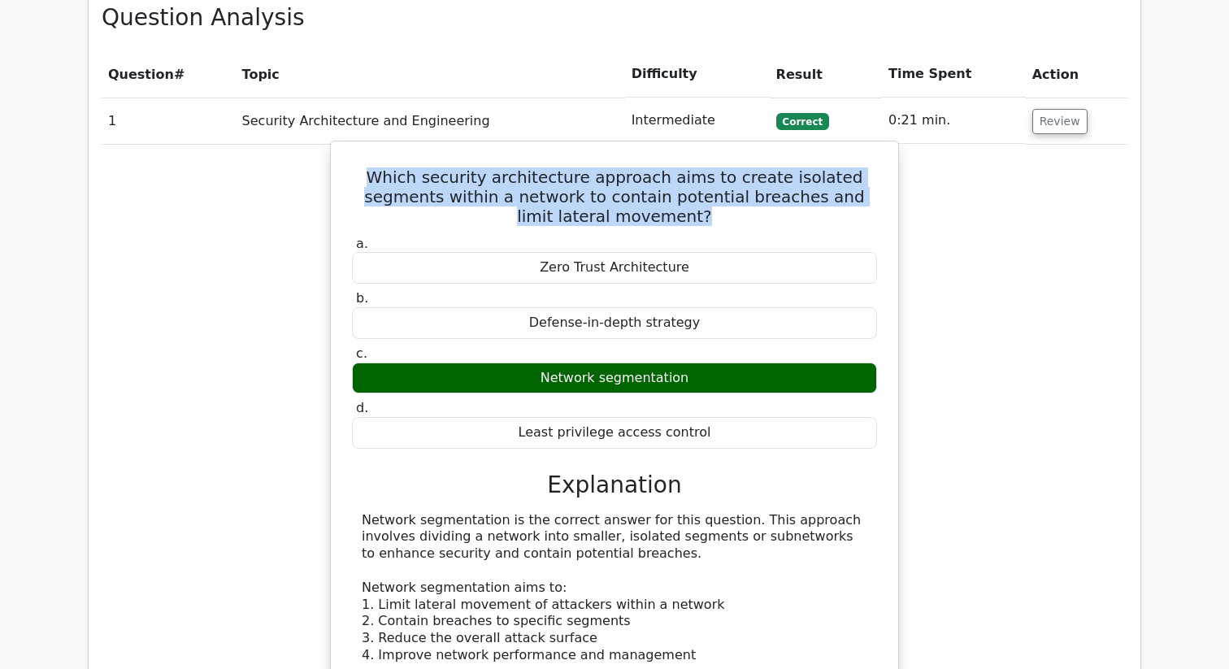
click at [548, 362] on div "Network segmentation" at bounding box center [614, 378] width 525 height 32
copy div "Network segmentation"
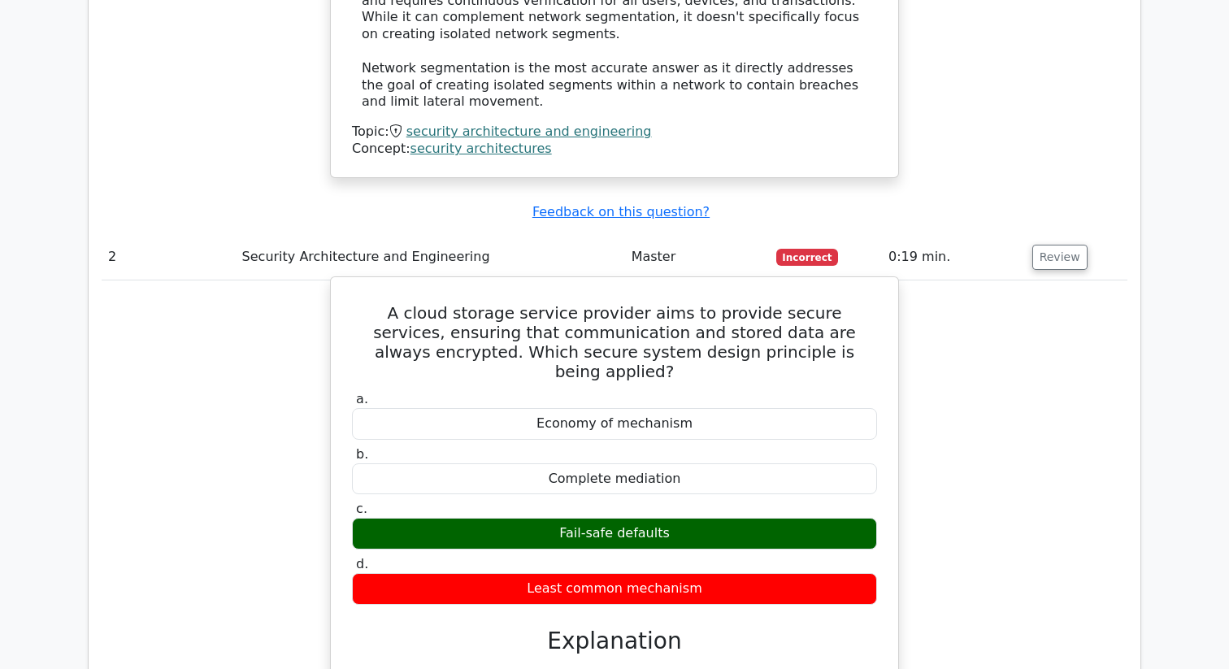
scroll to position [2112, 0]
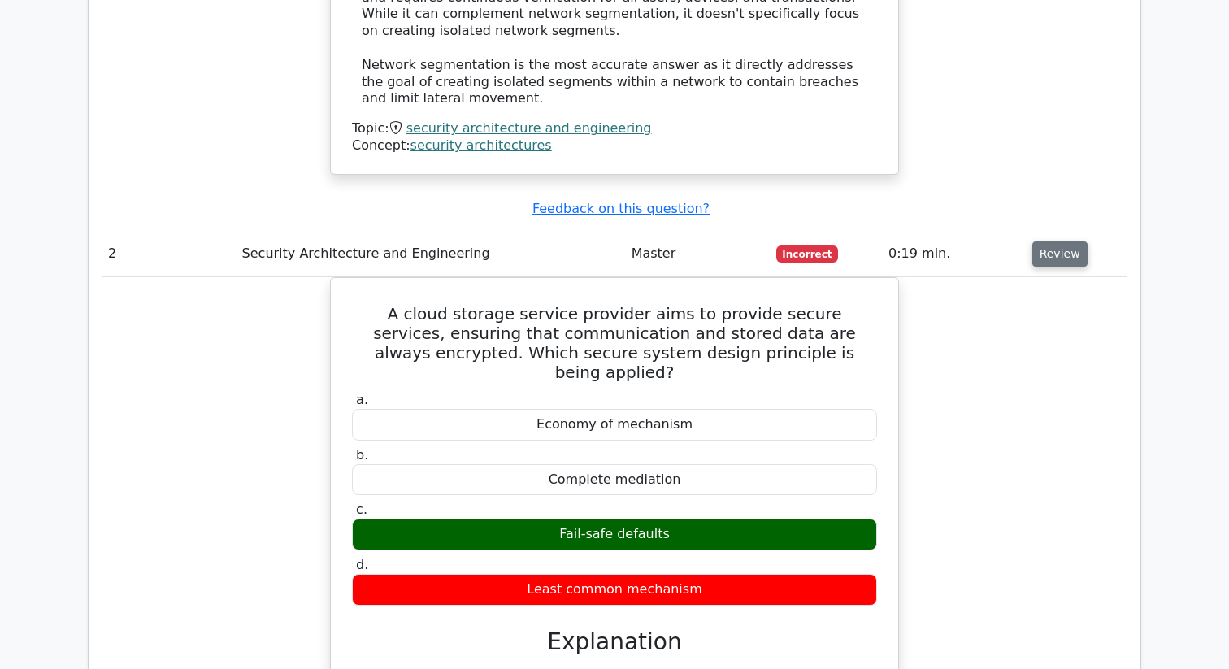
click at [1047, 241] on button "Review" at bounding box center [1059, 253] width 55 height 25
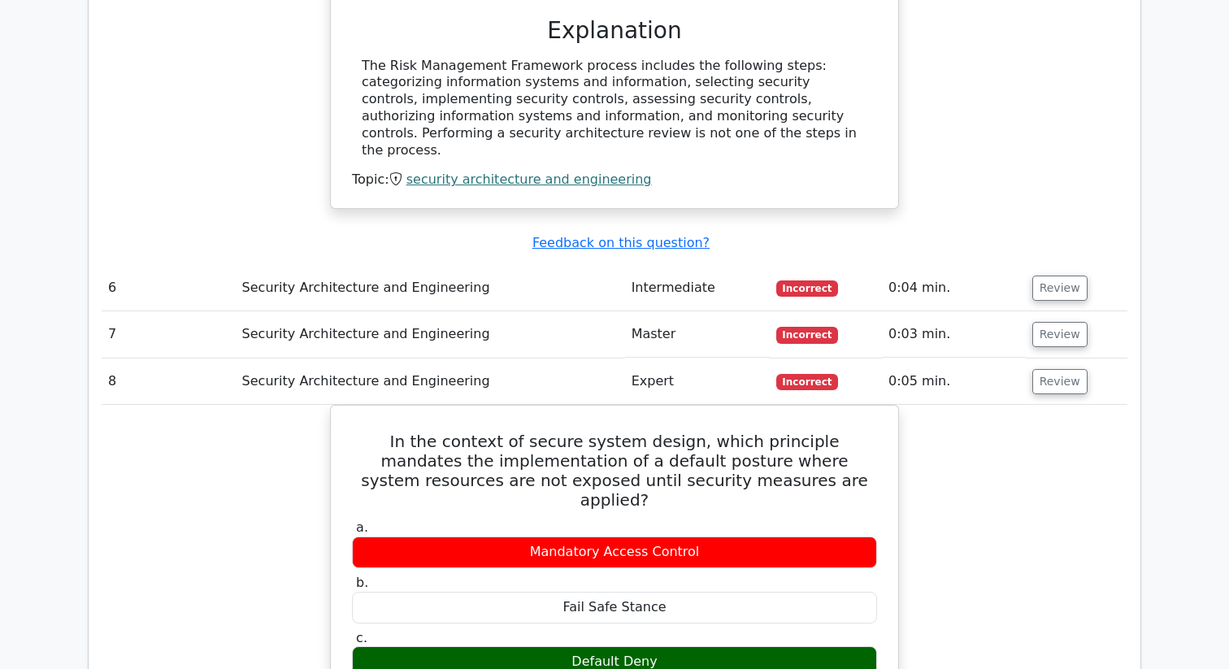
scroll to position [2936, 0]
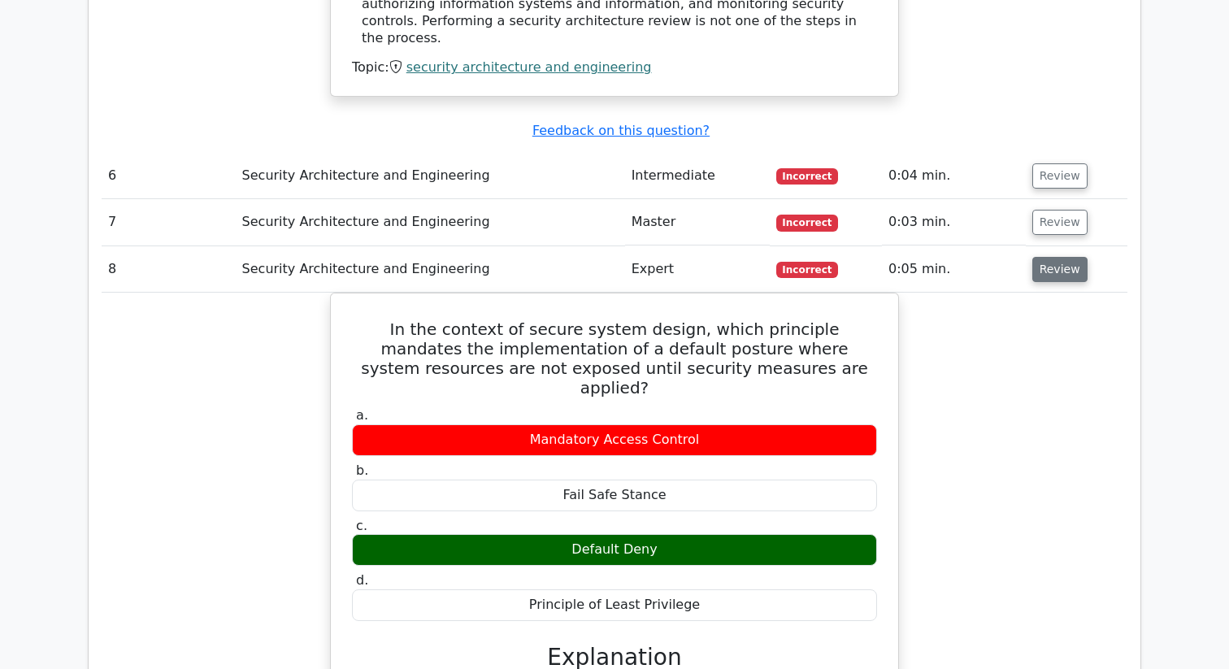
click at [1046, 257] on button "Review" at bounding box center [1059, 269] width 55 height 25
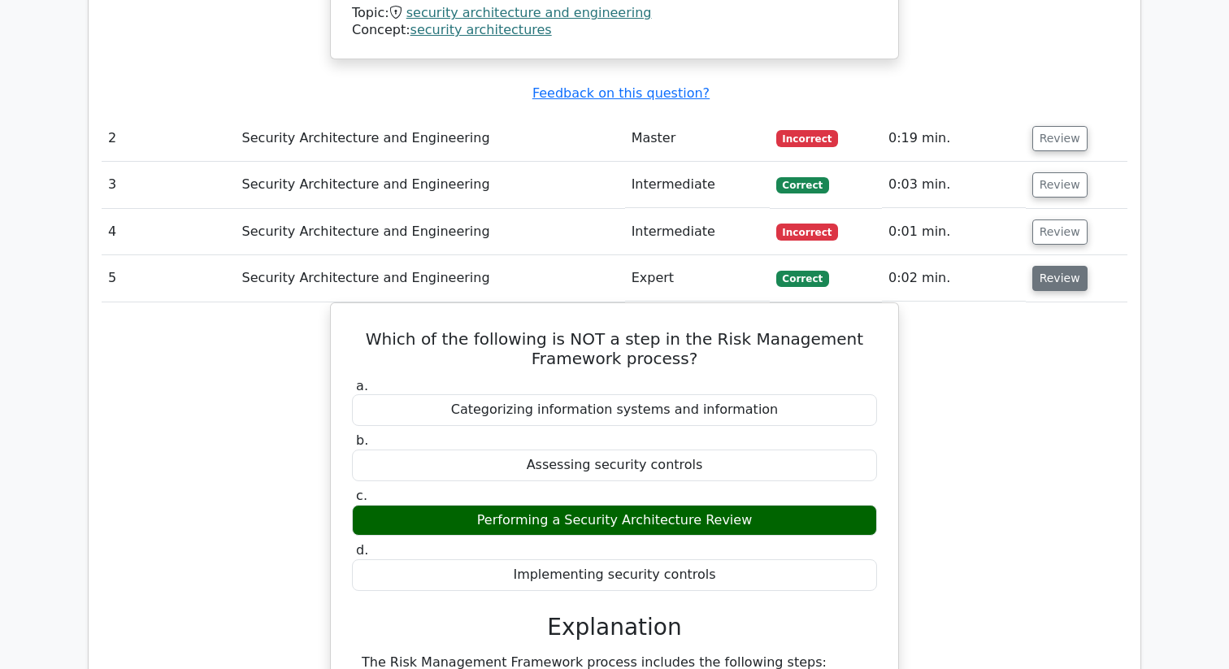
click at [1050, 266] on button "Review" at bounding box center [1059, 278] width 55 height 25
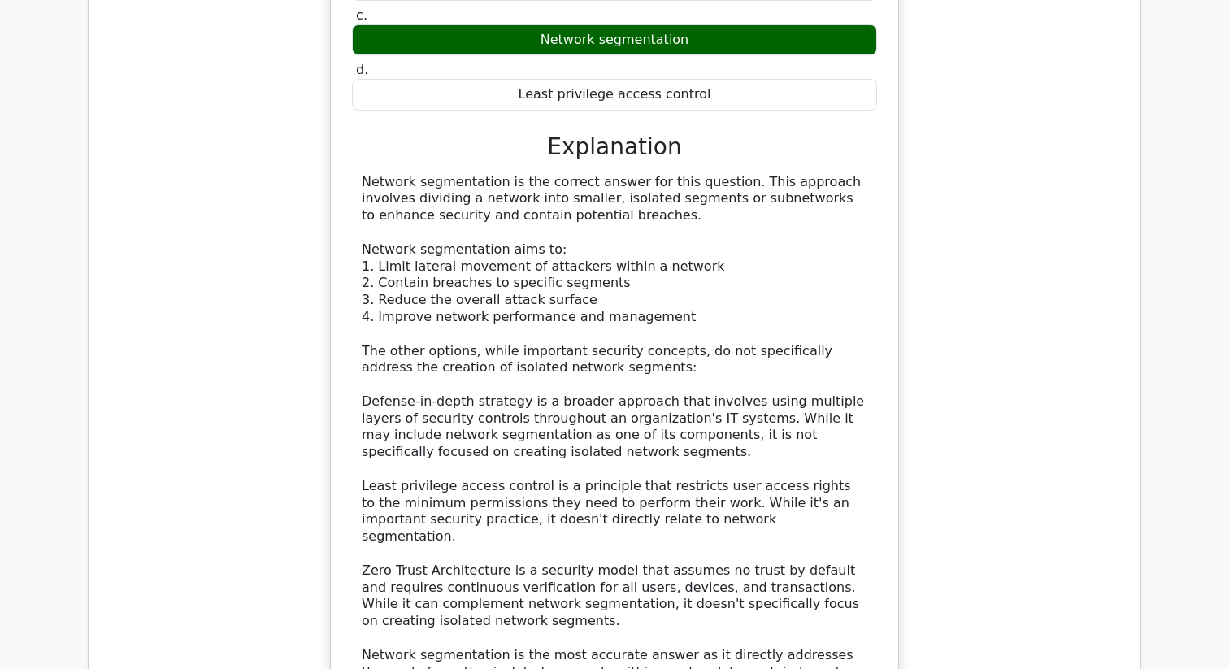
scroll to position [1334, 0]
